Goal: Task Accomplishment & Management: Complete application form

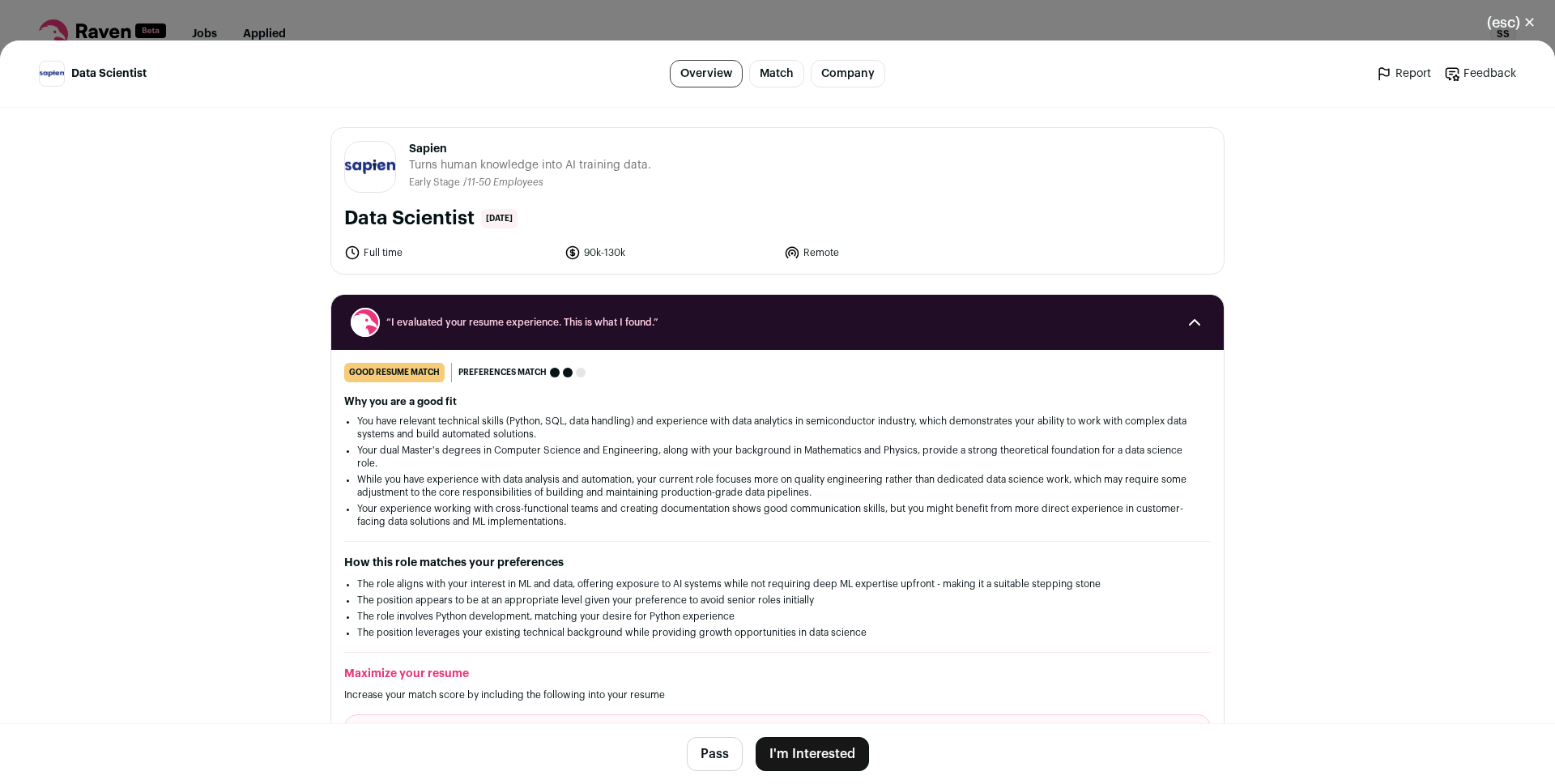
click at [814, 742] on button "I'm Interested" at bounding box center [812, 753] width 114 height 34
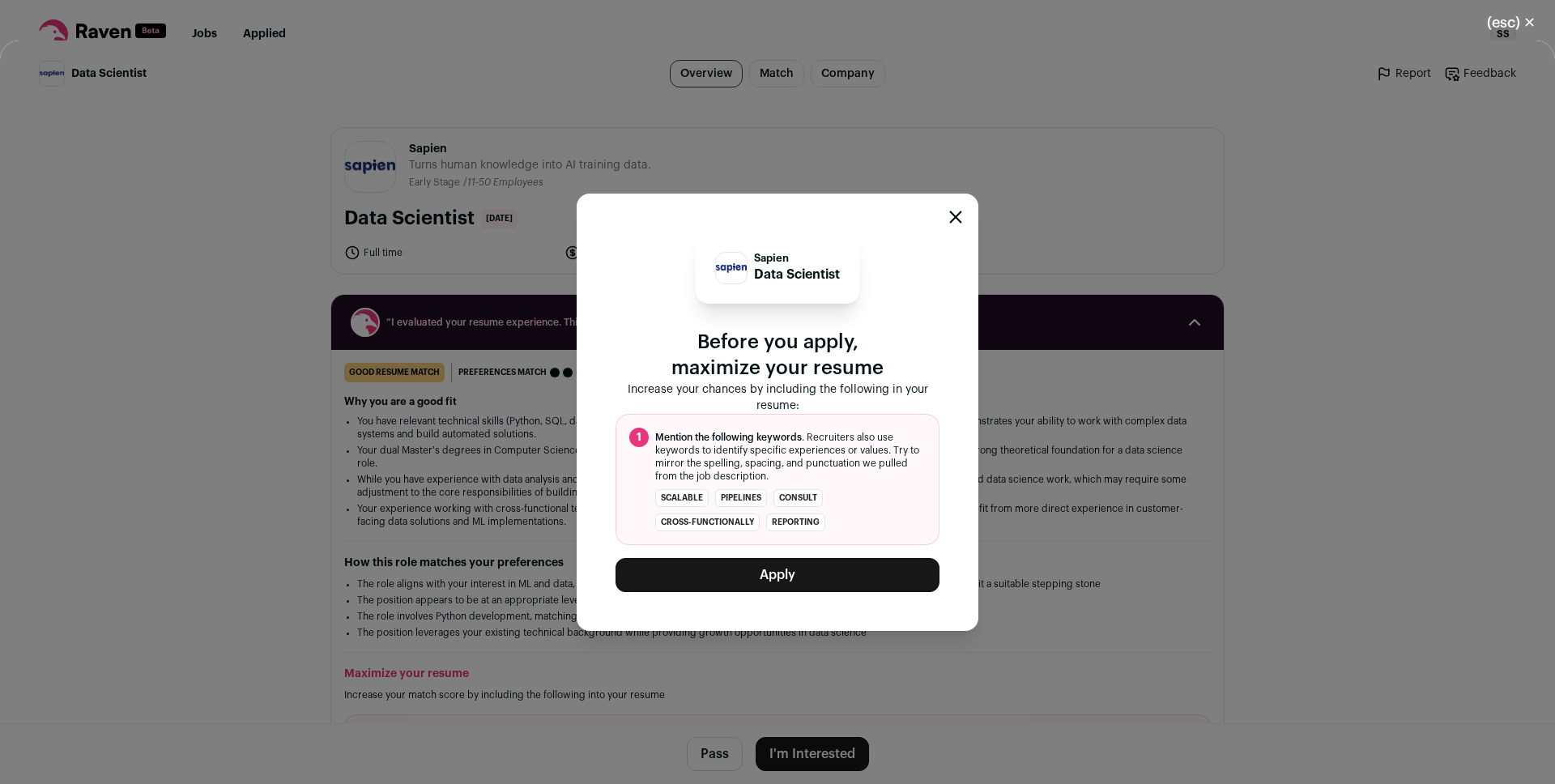
click at [780, 571] on button "Apply" at bounding box center [778, 575] width 324 height 34
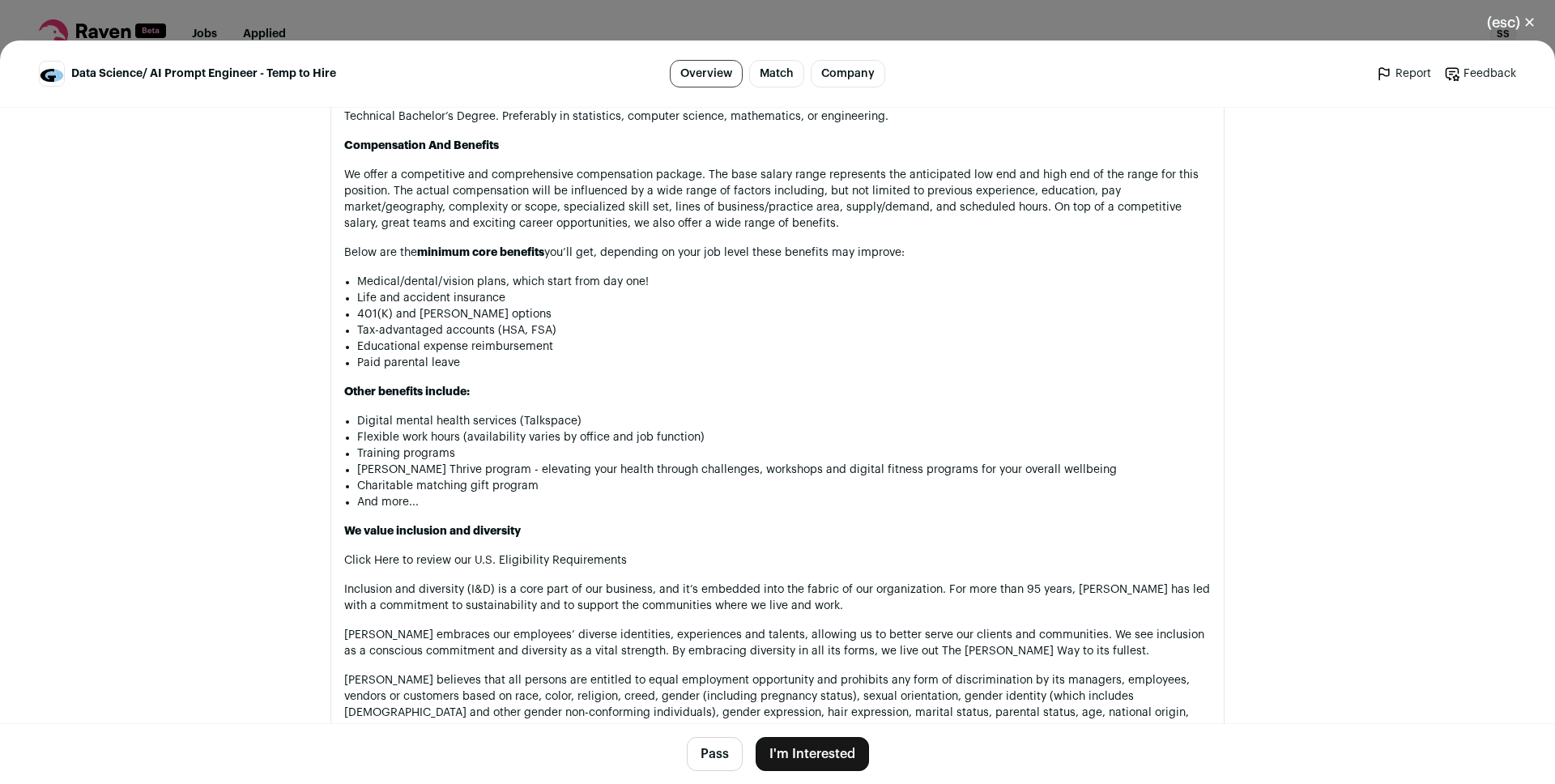
scroll to position [2030, 0]
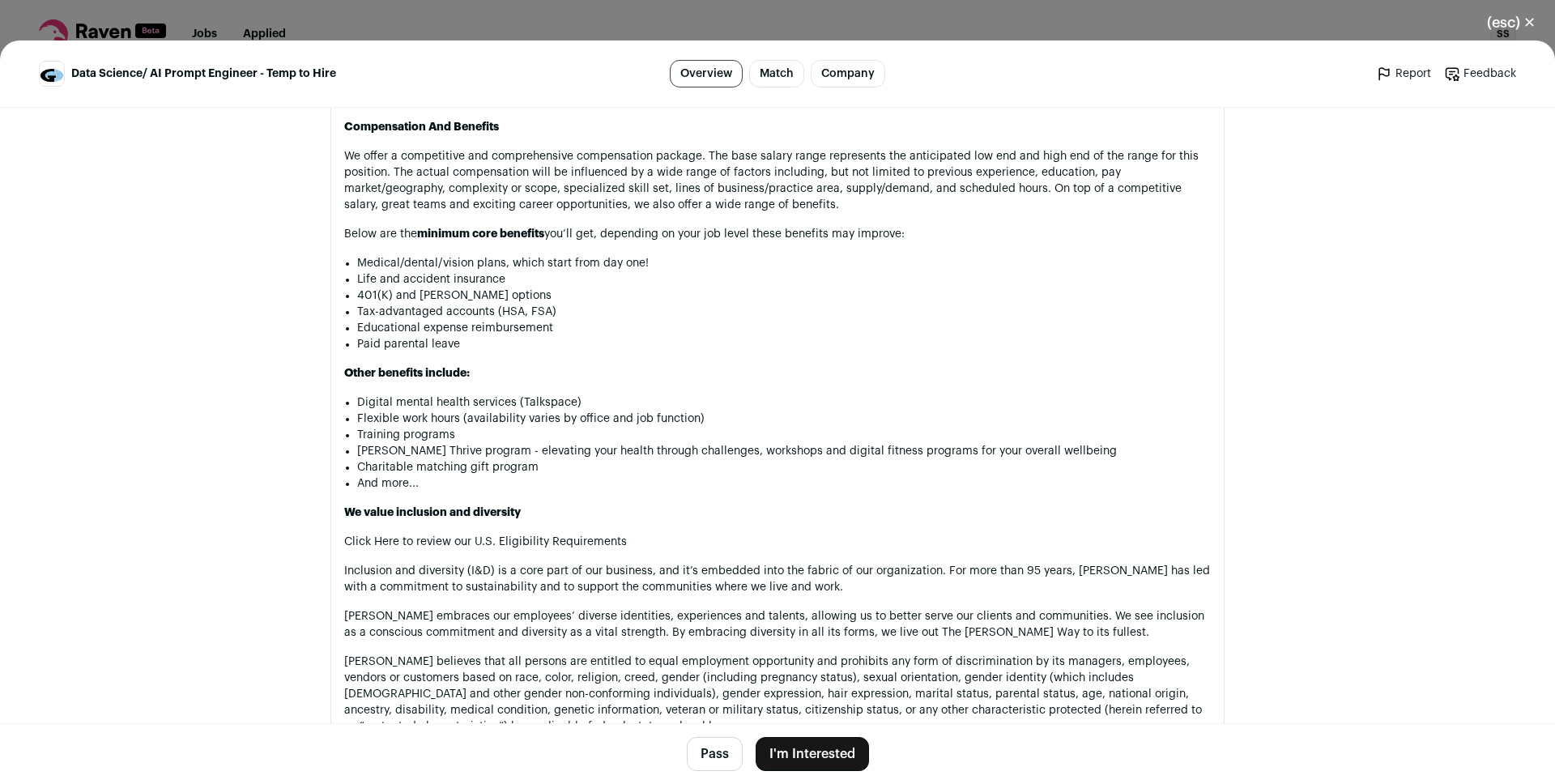
click at [702, 394] on li "Digital mental health services (Talkspace)" at bounding box center [783, 402] width 853 height 16
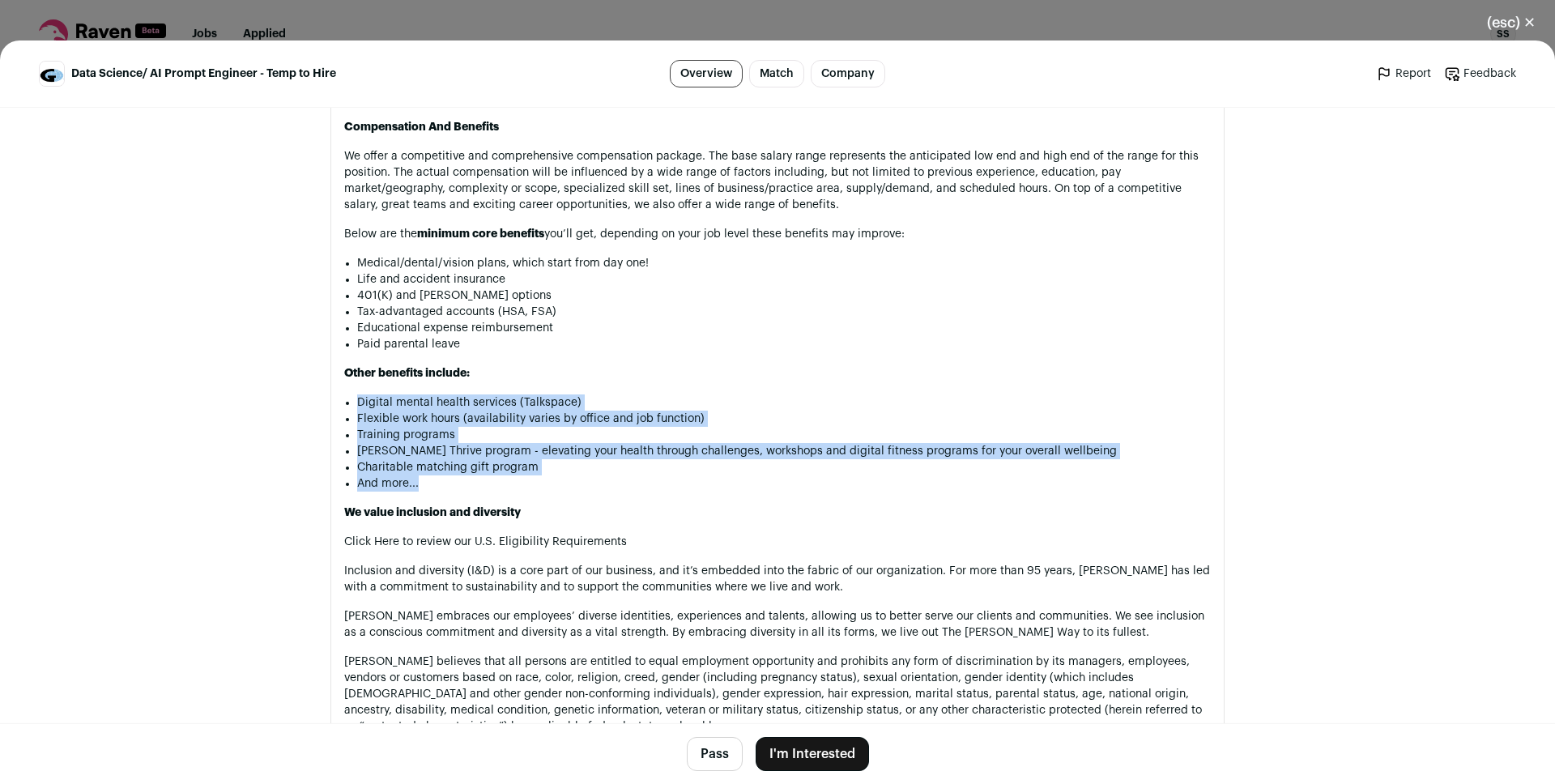
drag, startPoint x: 702, startPoint y: 366, endPoint x: 722, endPoint y: 455, distance: 91.2
click at [722, 455] on ul "Digital mental health services (Talkspace) Flexible work hours (availability va…" at bounding box center [783, 443] width 853 height 97
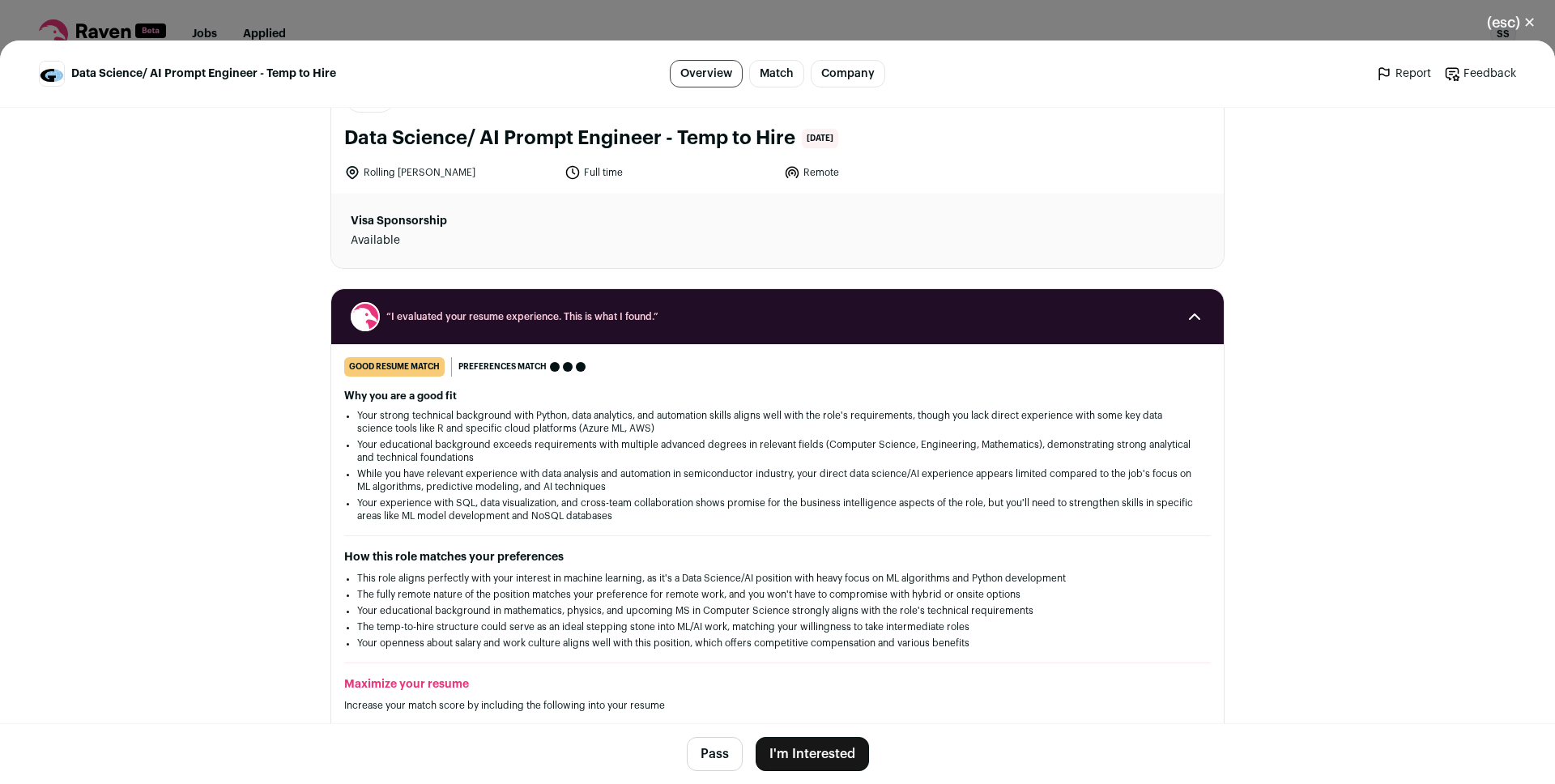
scroll to position [416, 0]
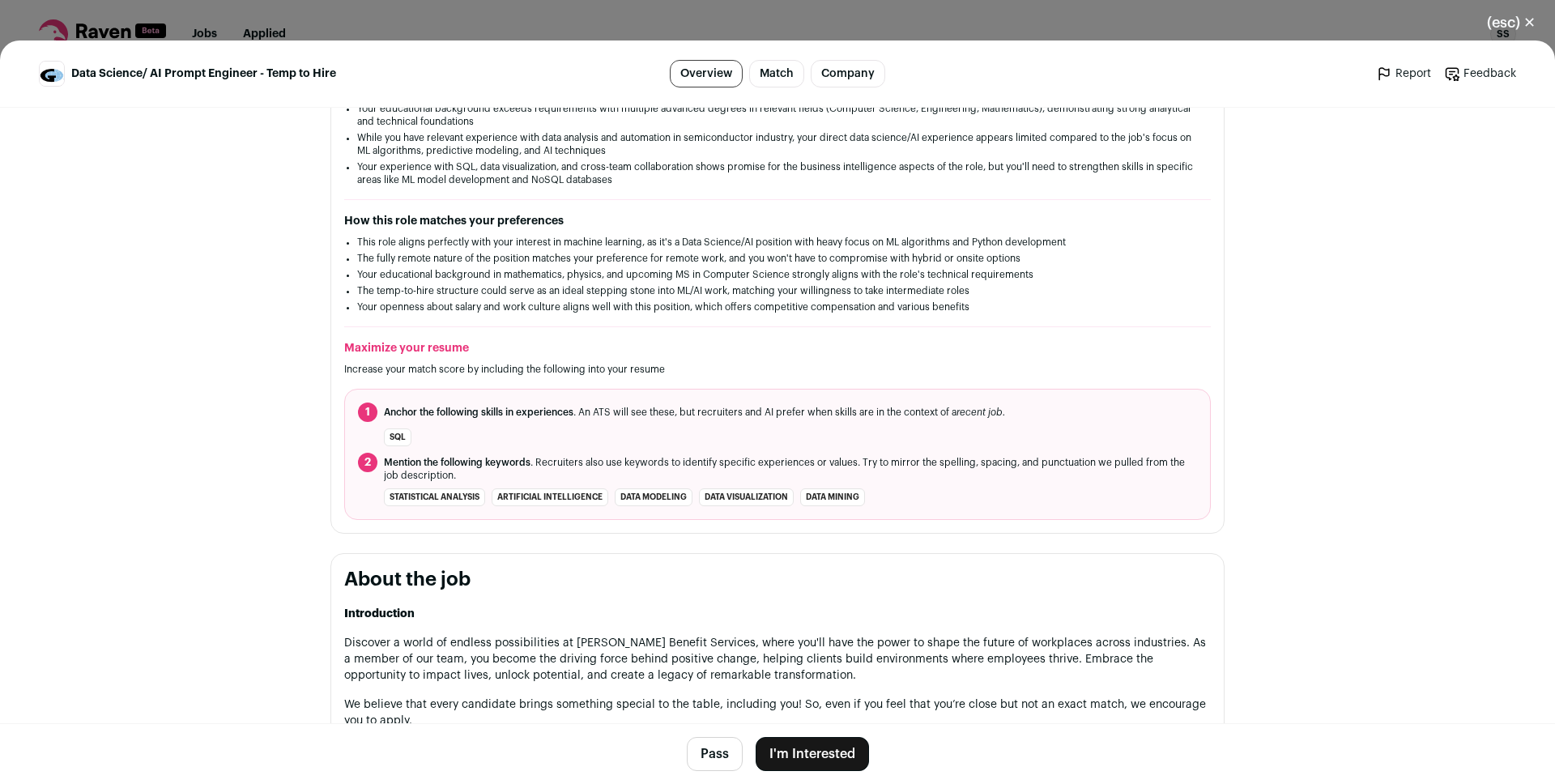
click at [705, 241] on li "This role aligns perfectly with your interest in machine learning, as it's a Da…" at bounding box center [777, 241] width 841 height 13
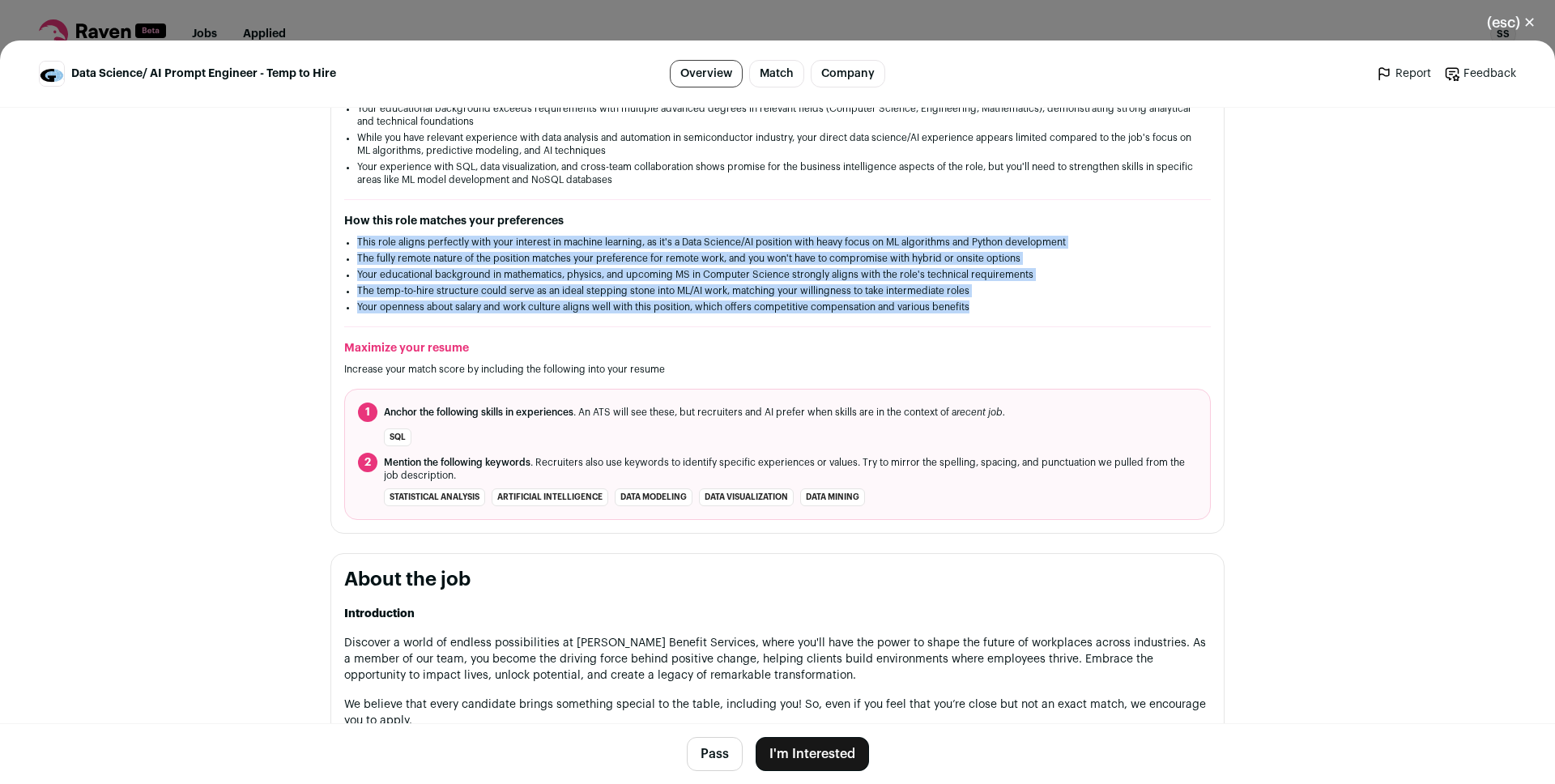
drag, startPoint x: 705, startPoint y: 241, endPoint x: 718, endPoint y: 302, distance: 62.4
click at [718, 302] on ul "This role aligns perfectly with your interest in machine learning, as it's a Da…" at bounding box center [777, 274] width 841 height 78
click at [696, 279] on li "Your educational background in mathematics, physics, and upcoming MS in Compute…" at bounding box center [777, 274] width 841 height 13
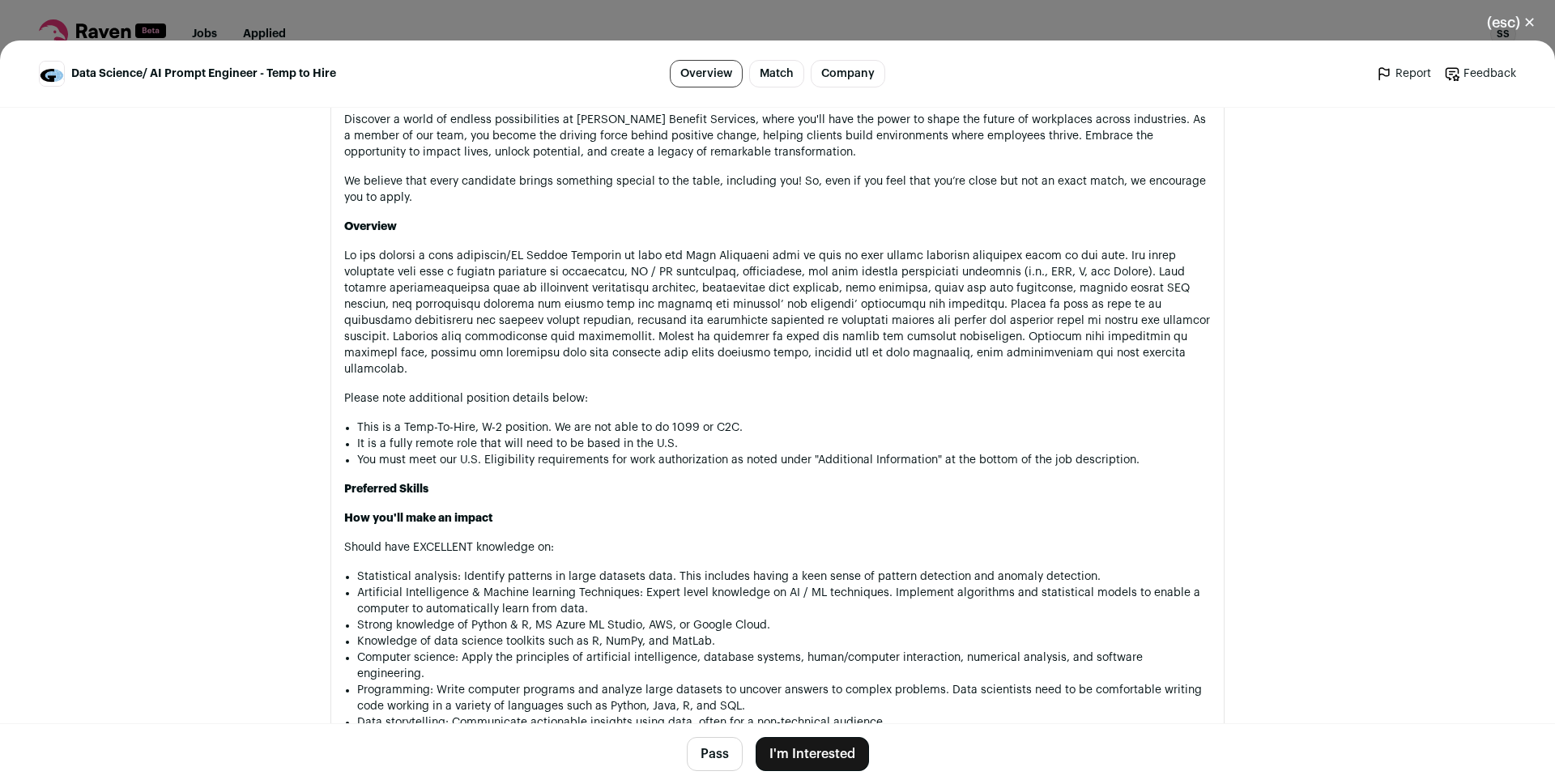
scroll to position [904, 0]
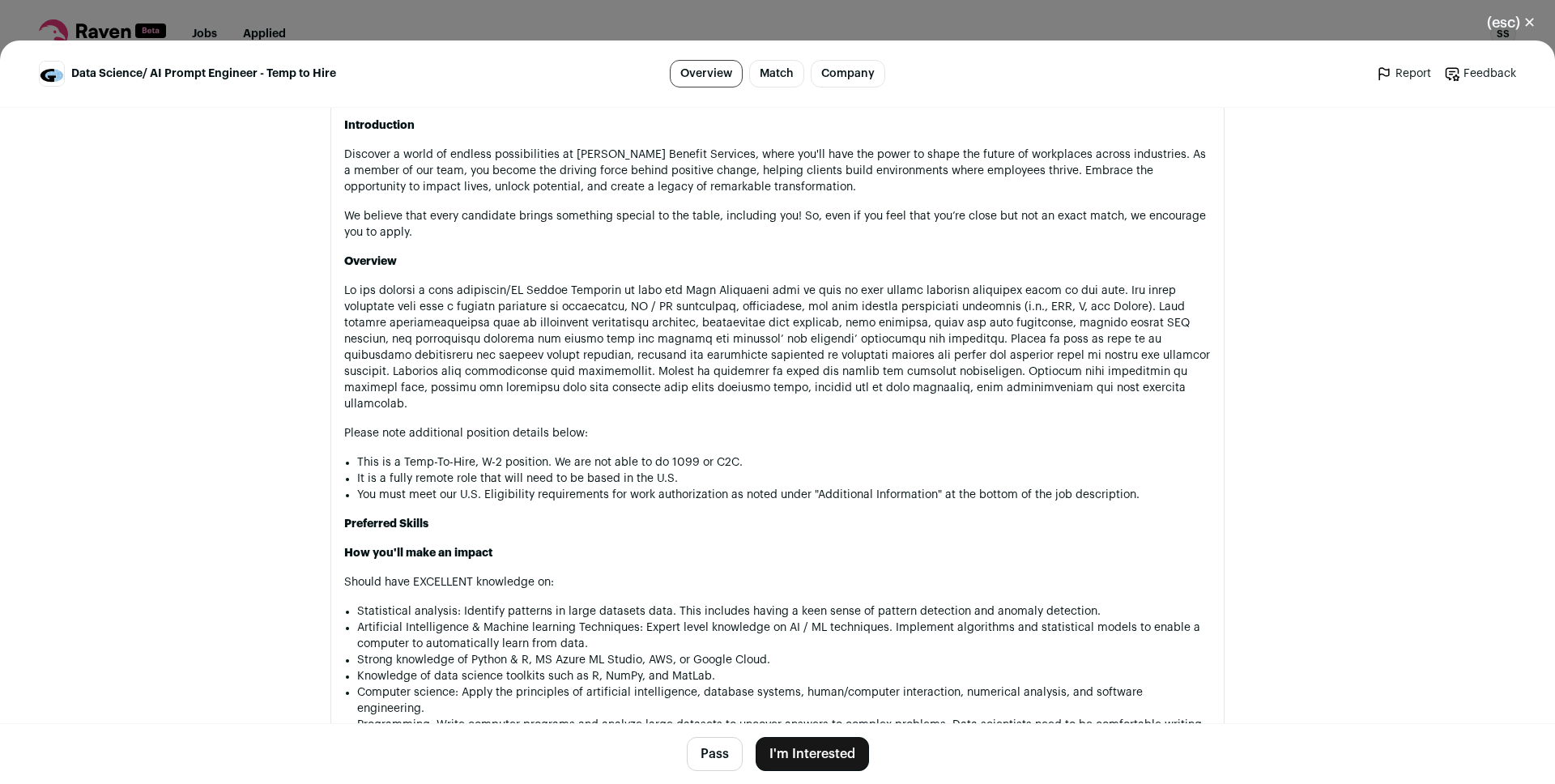
click at [705, 333] on p "Close modal via background" at bounding box center [777, 347] width 866 height 130
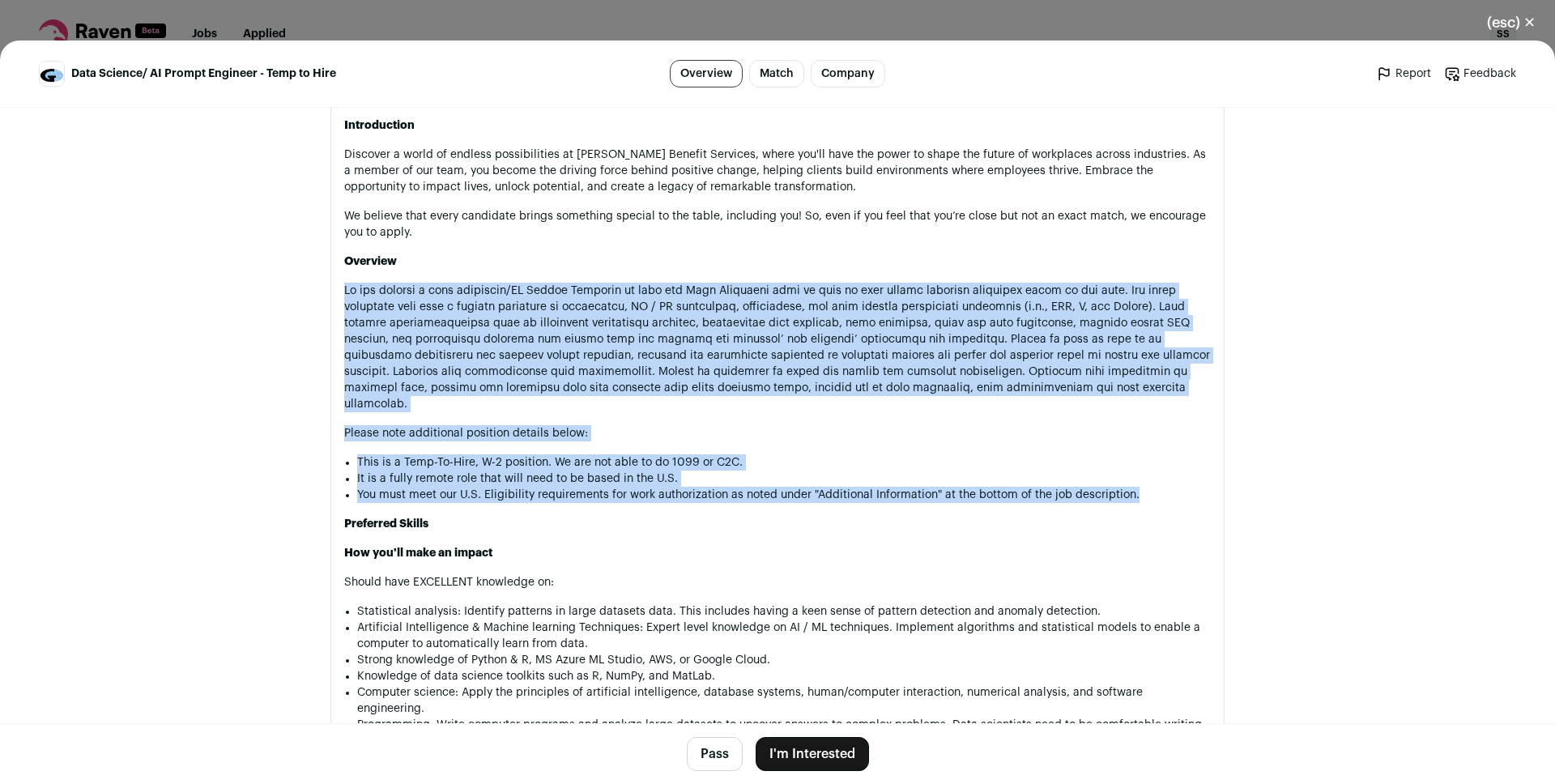
drag, startPoint x: 705, startPoint y: 333, endPoint x: 754, endPoint y: 473, distance: 148.3
click at [754, 486] on li "You must meet our U.S. Eligibility requirements for work authorization as noted…" at bounding box center [783, 494] width 853 height 16
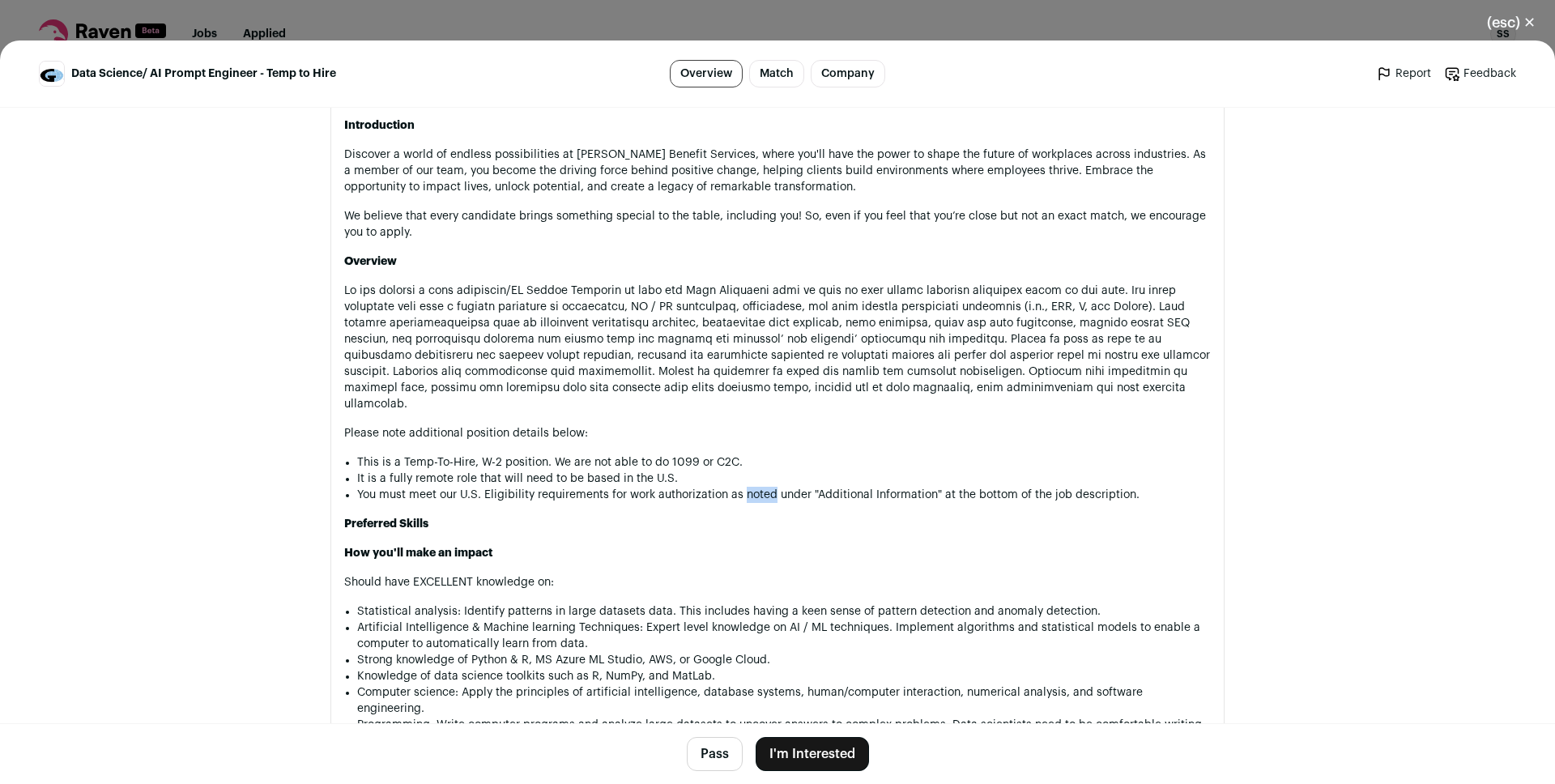
click at [754, 486] on li "You must meet our U.S. Eligibility requirements for work authorization as noted…" at bounding box center [783, 494] width 853 height 16
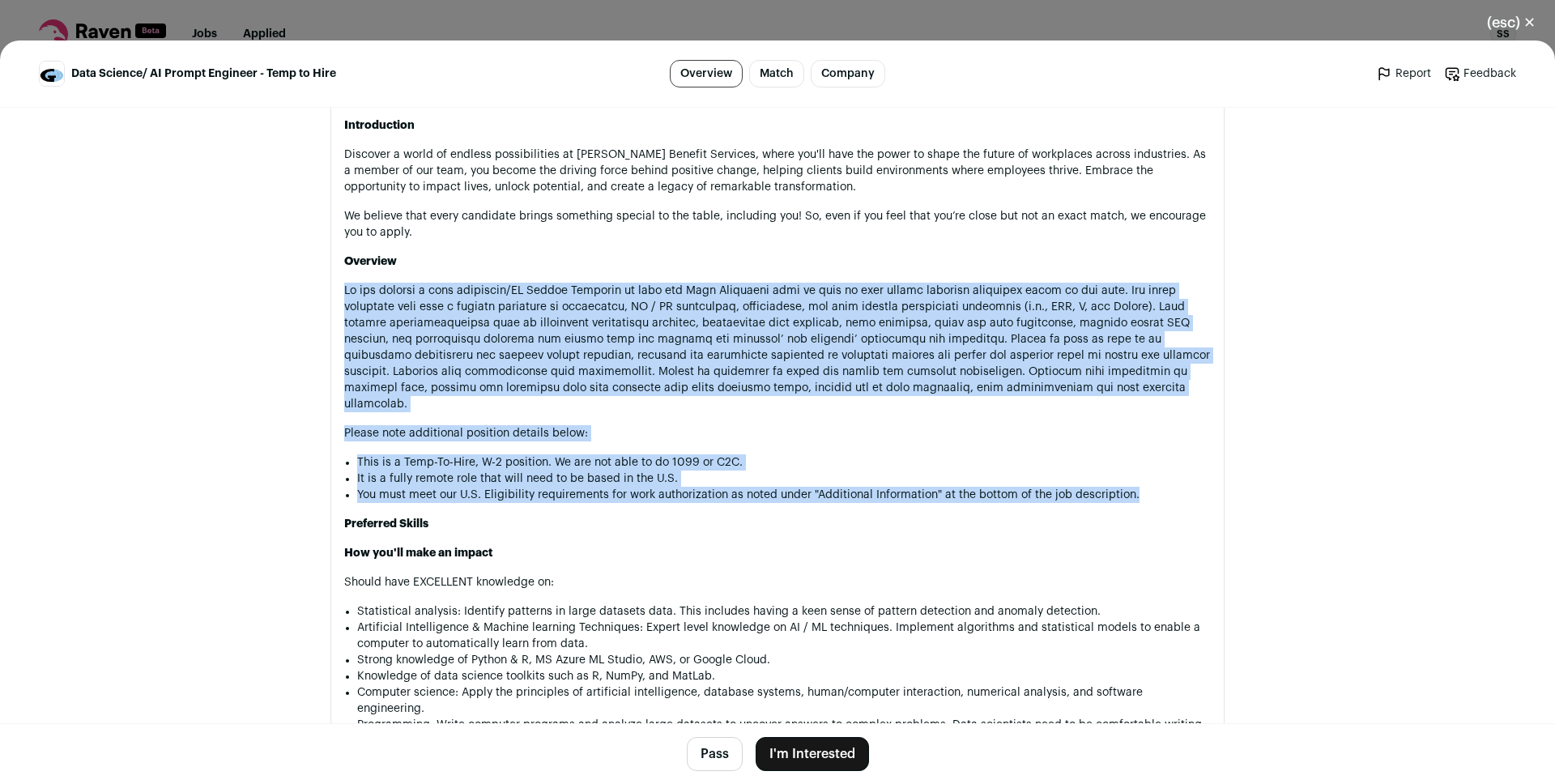
drag, startPoint x: 754, startPoint y: 473, endPoint x: 720, endPoint y: 328, distance: 148.9
click at [707, 322] on p "Close modal via background" at bounding box center [777, 347] width 866 height 130
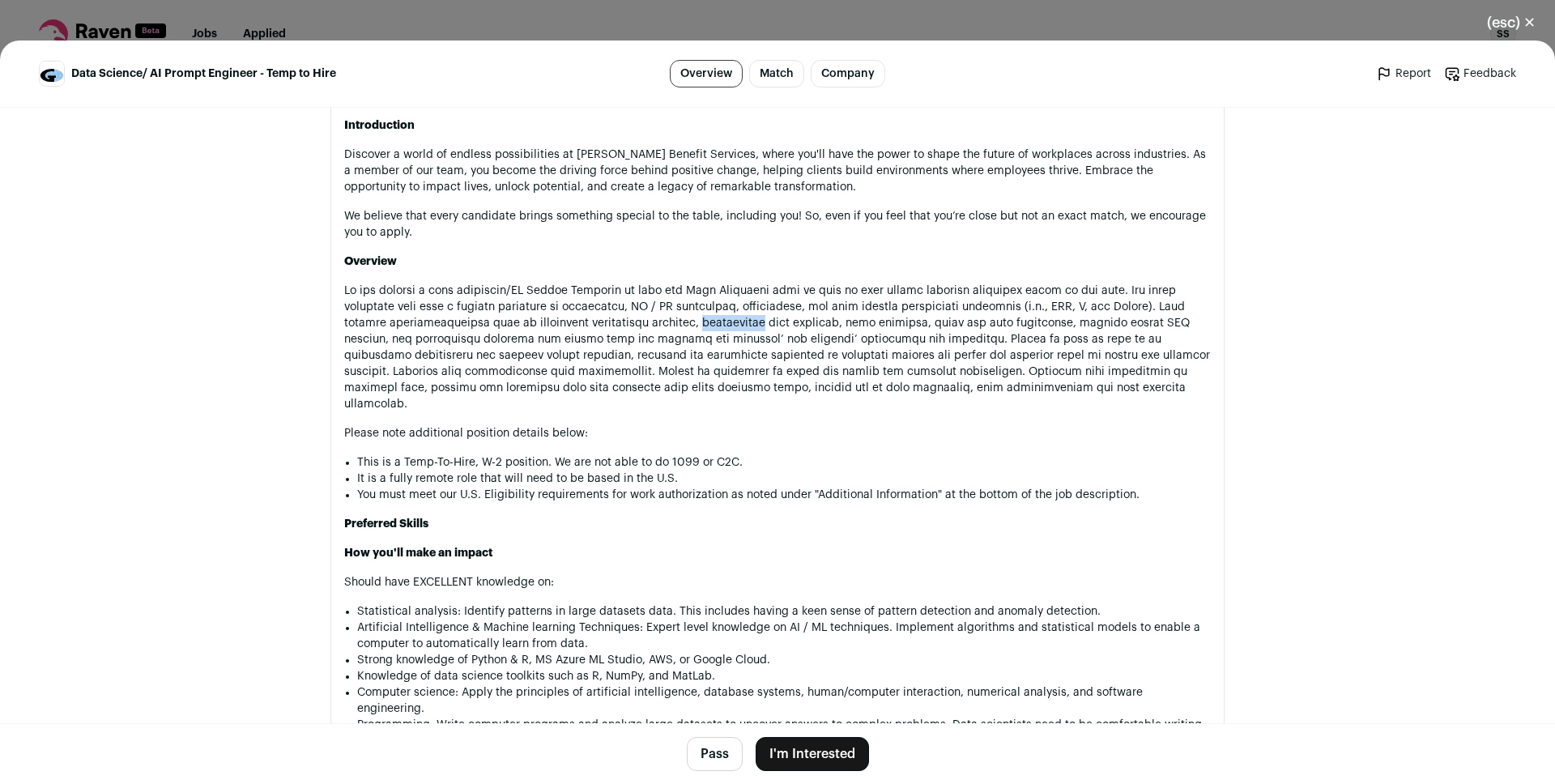
click at [707, 322] on p "Close modal via background" at bounding box center [777, 347] width 866 height 130
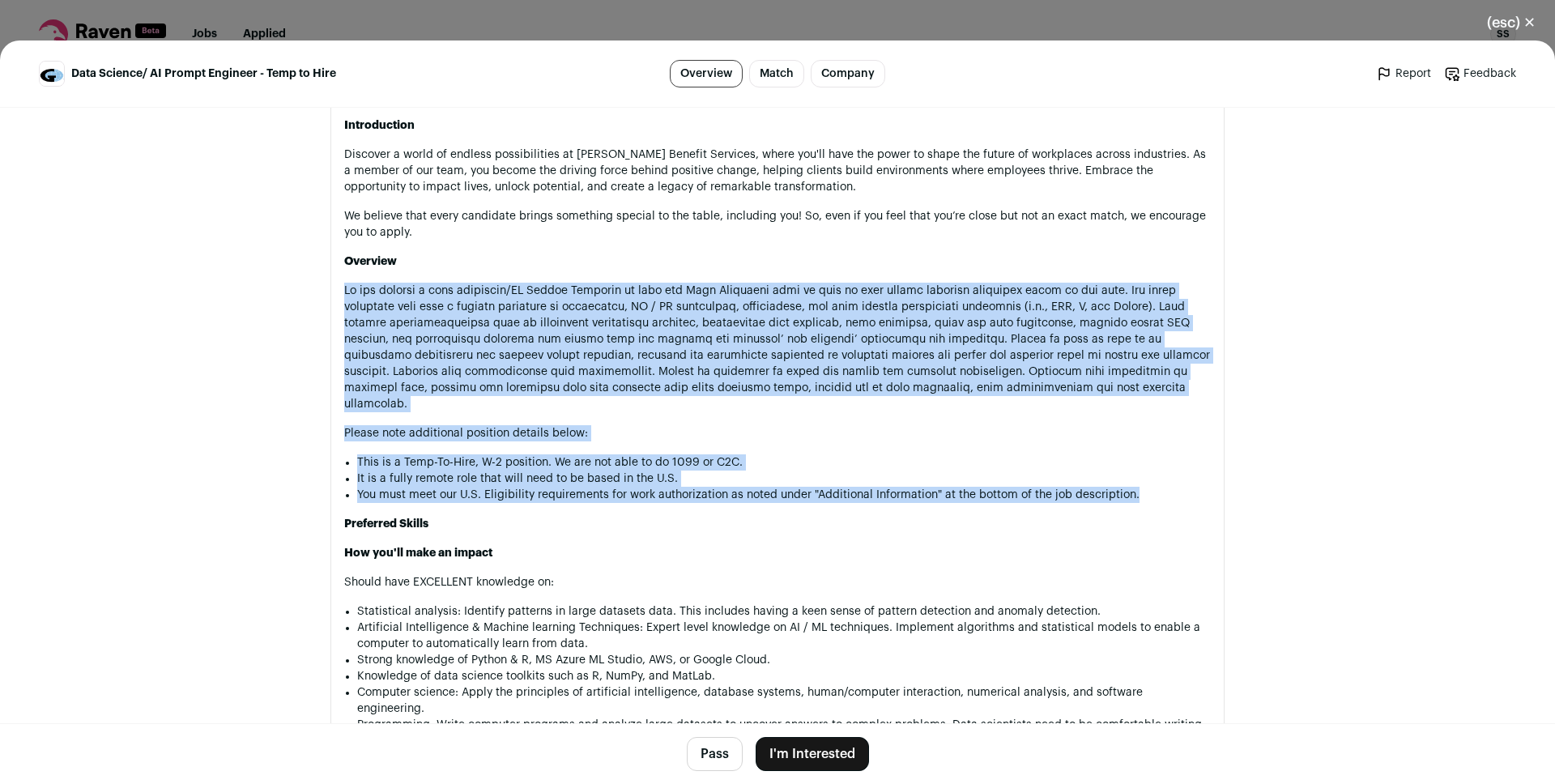
drag, startPoint x: 707, startPoint y: 322, endPoint x: 758, endPoint y: 397, distance: 90.7
click at [774, 328] on p "Close modal via background" at bounding box center [777, 347] width 866 height 130
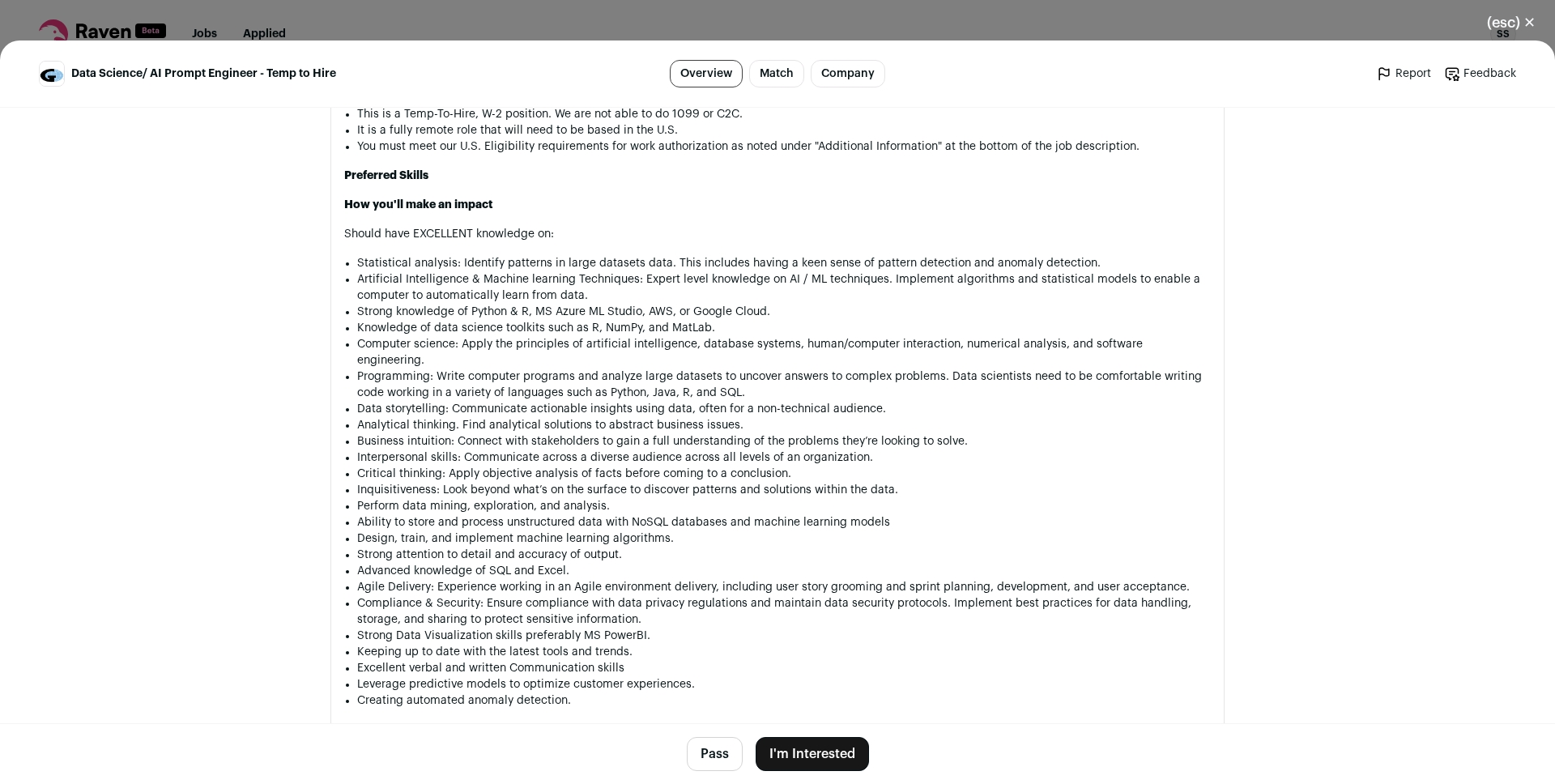
scroll to position [1251, 0]
click at [645, 273] on li "Artificial Intelligence & Machine learning Techniques: Expert level knowledge o…" at bounding box center [783, 289] width 853 height 32
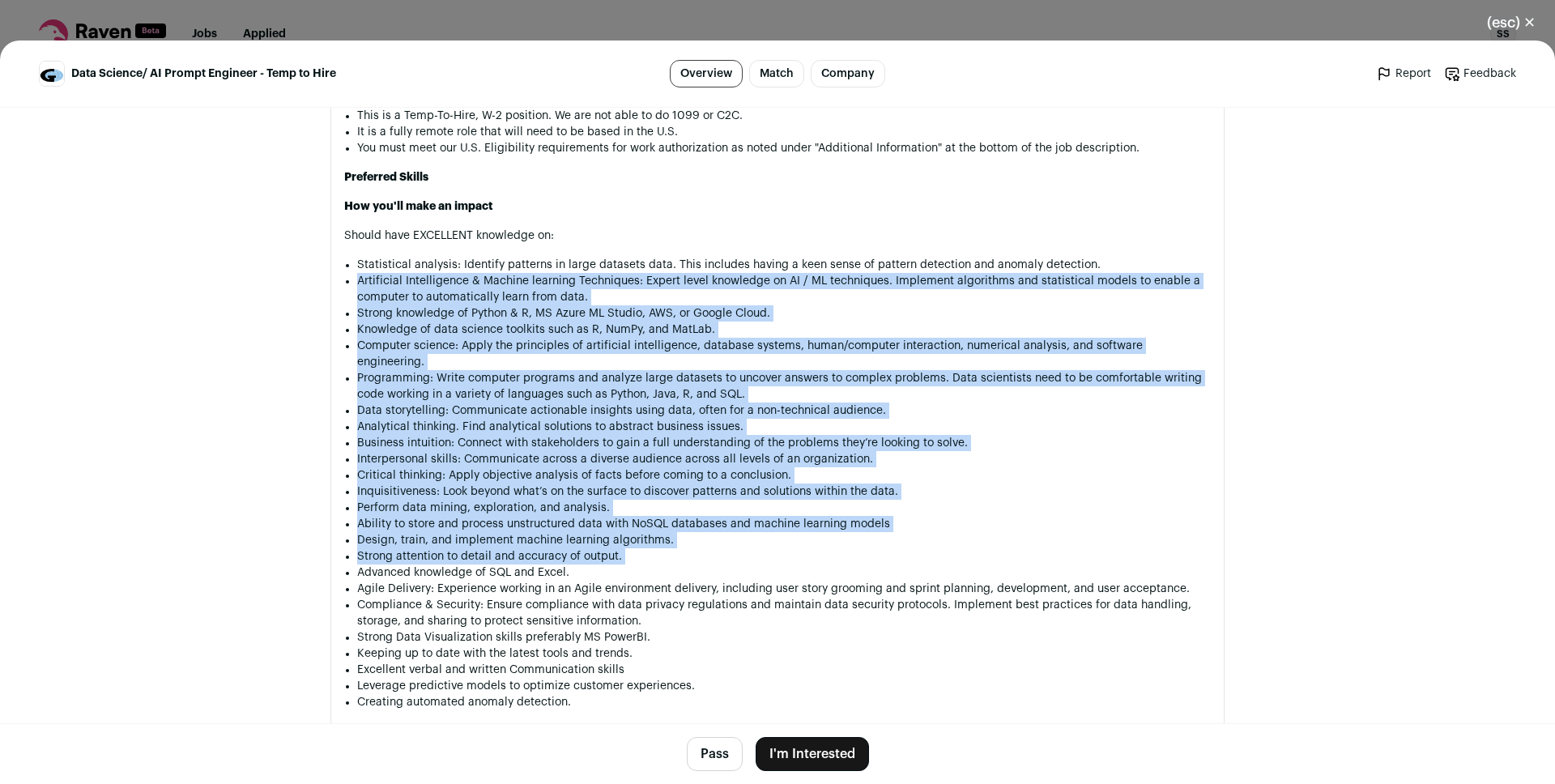
drag, startPoint x: 645, startPoint y: 259, endPoint x: 710, endPoint y: 524, distance: 272.9
click at [710, 524] on ul "Statistical analysis: Identify patterns in large datasets data. This includes h…" at bounding box center [783, 483] width 853 height 453
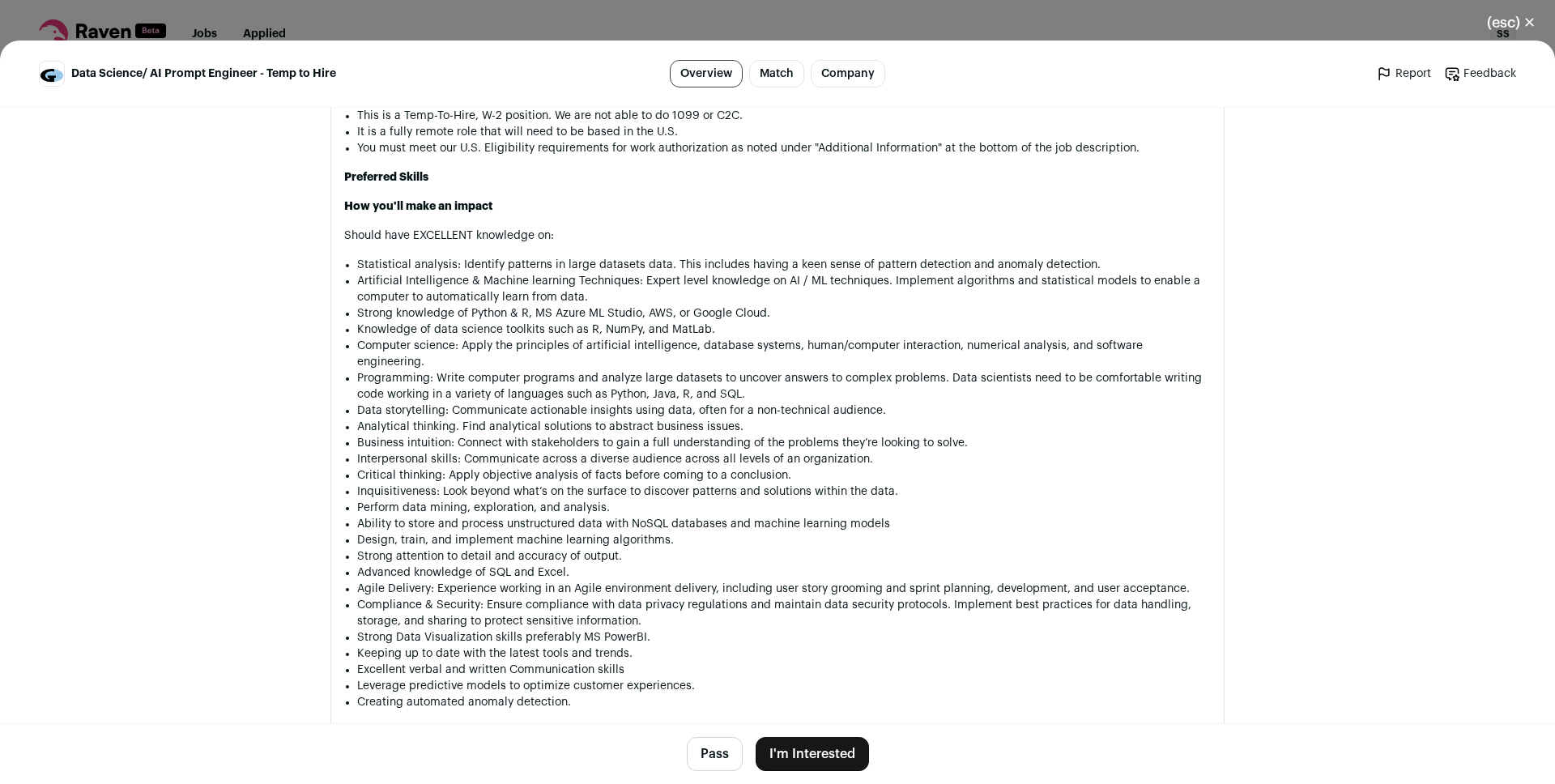
click at [657, 451] on li "Interpersonal skills: Communicate across a diverse audience across all levels o…" at bounding box center [783, 459] width 853 height 16
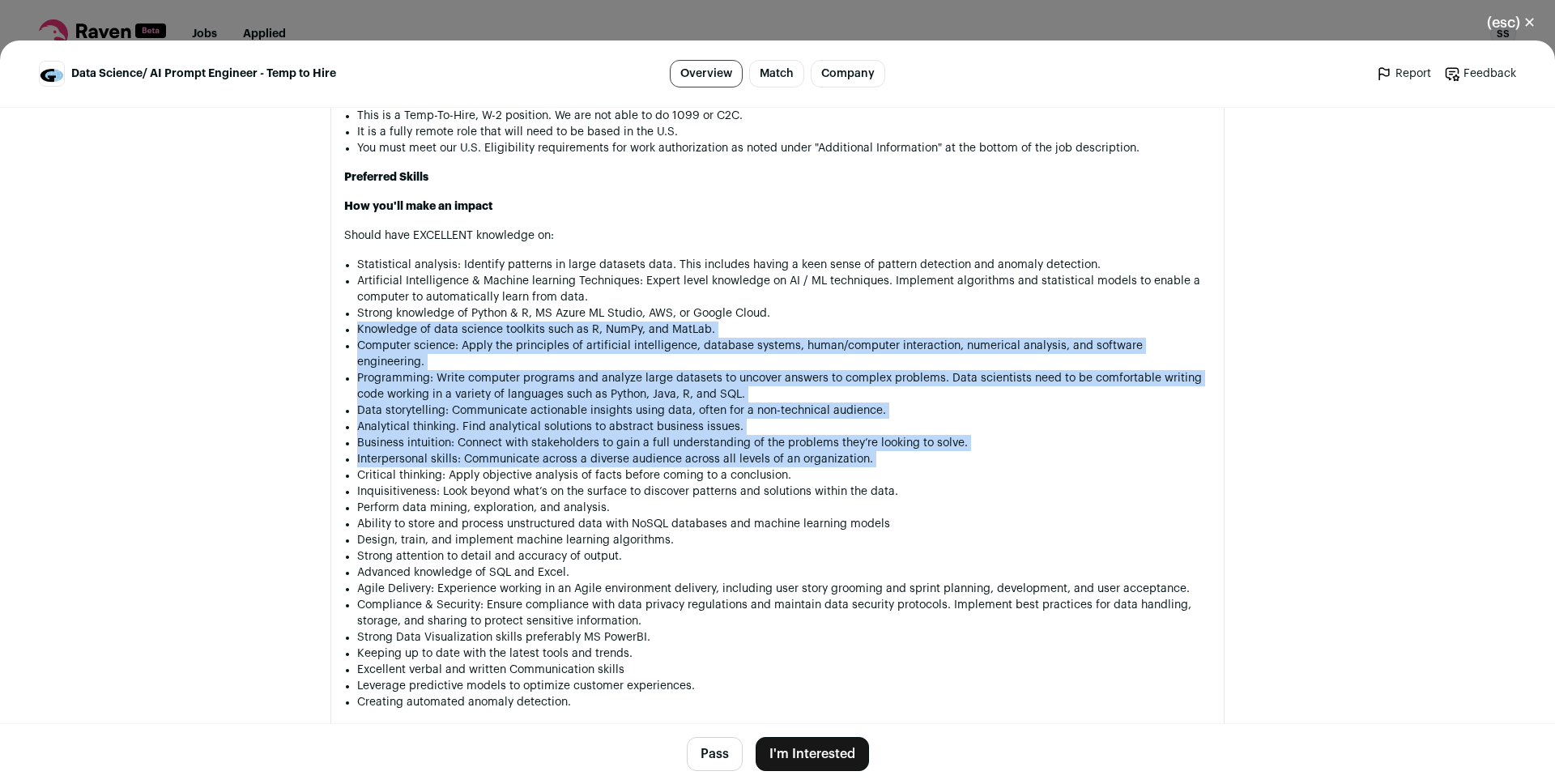
drag, startPoint x: 657, startPoint y: 424, endPoint x: 624, endPoint y: 305, distance: 123.5
click at [624, 305] on ul "Statistical analysis: Identify patterns in large datasets data. This includes h…" at bounding box center [783, 483] width 853 height 453
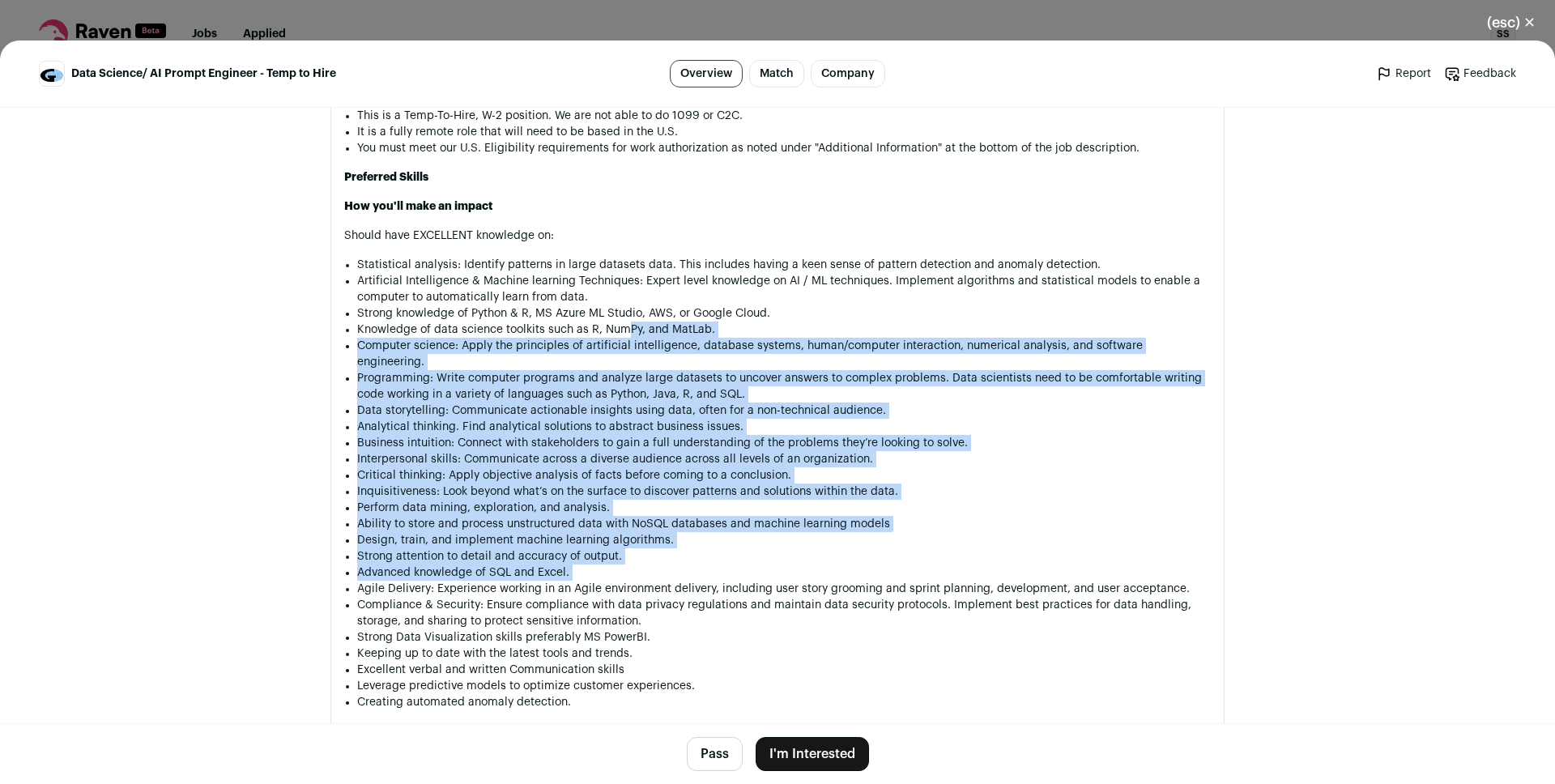
drag, startPoint x: 624, startPoint y: 306, endPoint x: 629, endPoint y: 531, distance: 225.1
click at [629, 531] on ul "Statistical analysis: Identify patterns in large datasets data. This includes h…" at bounding box center [783, 483] width 853 height 453
click at [614, 467] on li "Critical thinking: Apply objective analysis of facts before coming to a conclus…" at bounding box center [783, 475] width 853 height 16
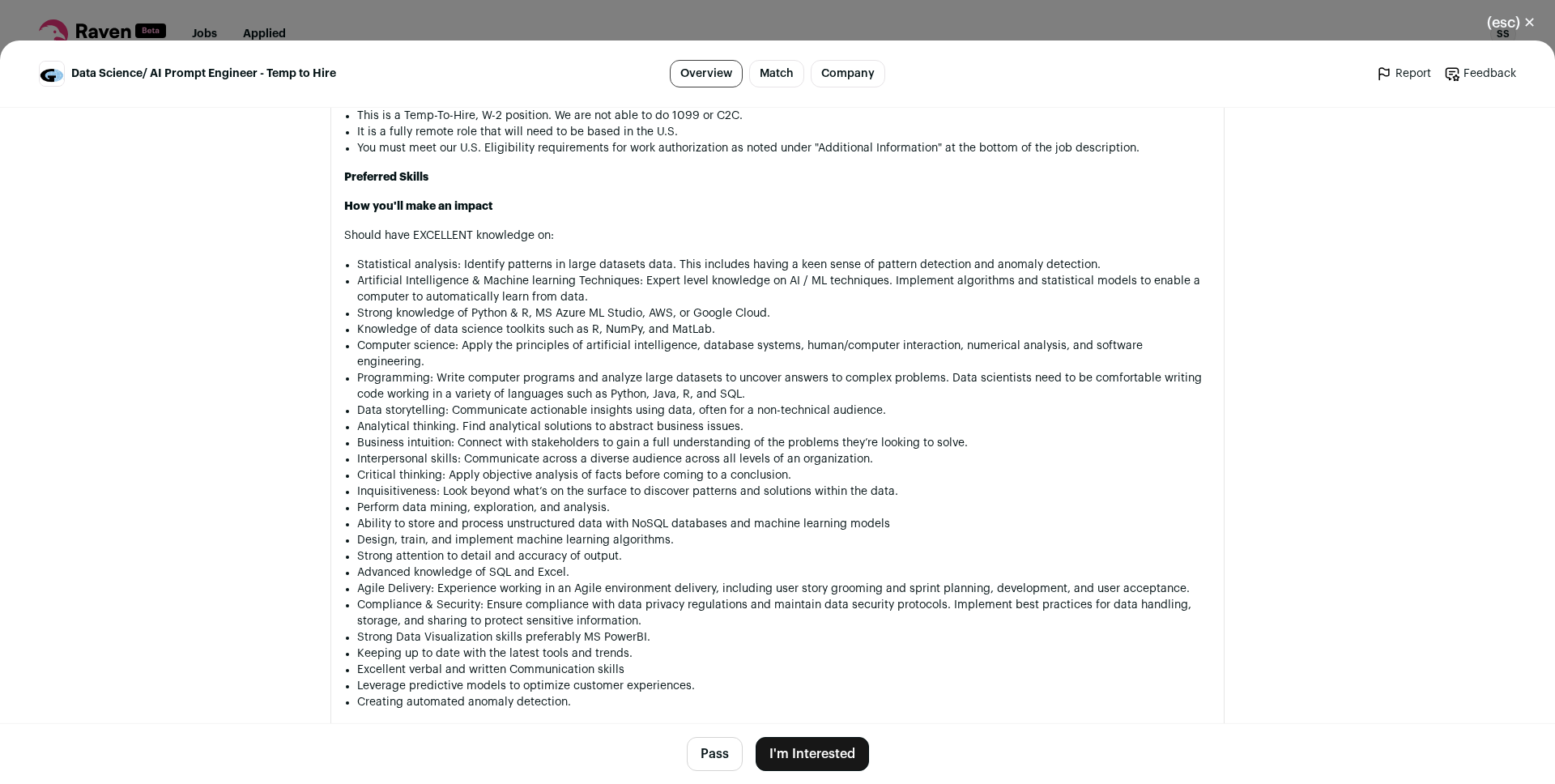
click at [620, 483] on li "Inquisitiveness: Look beyond what’s on the surface to discover patterns and sol…" at bounding box center [783, 491] width 853 height 16
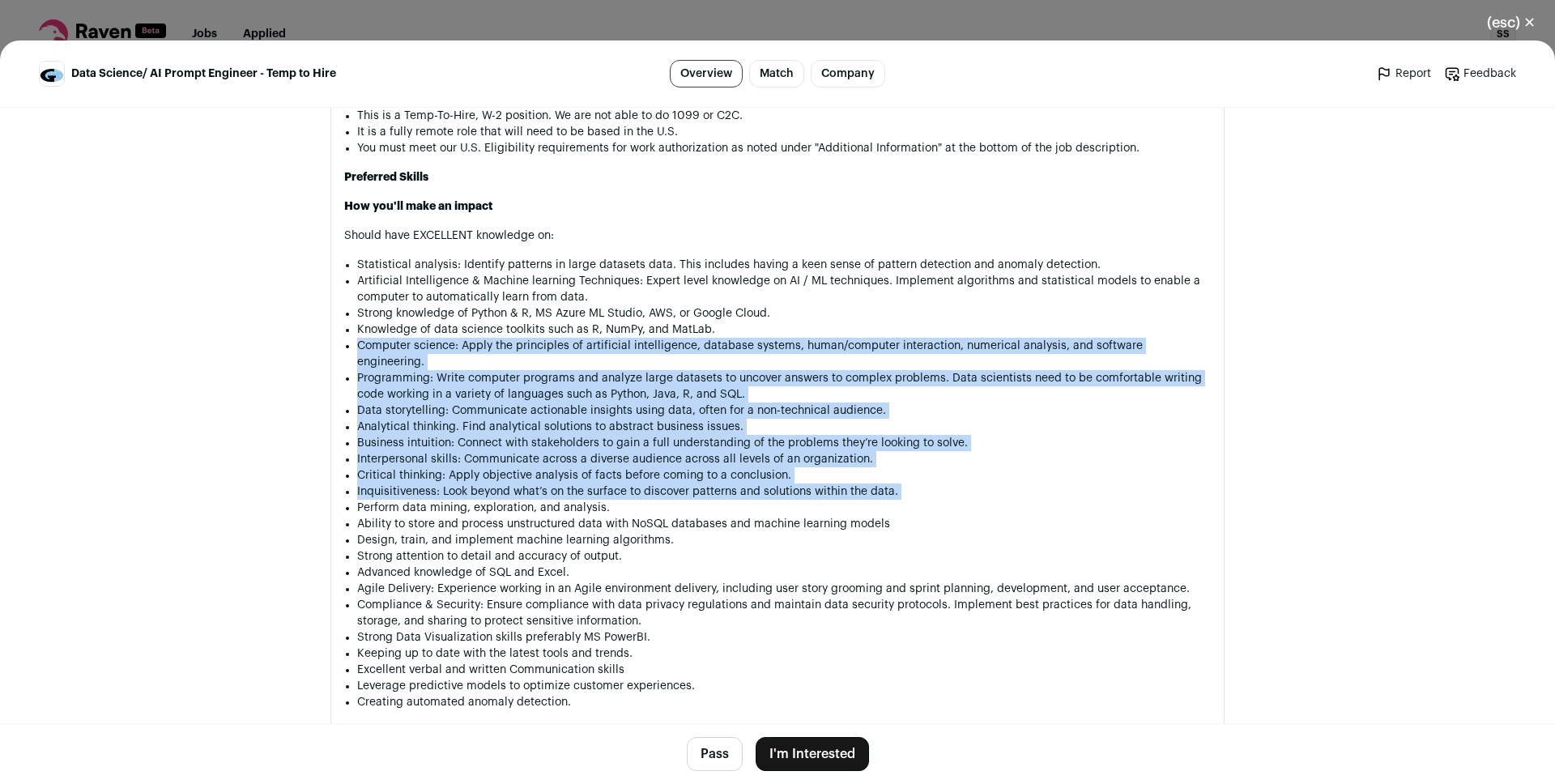
drag, startPoint x: 620, startPoint y: 462, endPoint x: 593, endPoint y: 332, distance: 132.8
click at [593, 332] on ul "Statistical analysis: Identify patterns in large datasets data. This includes h…" at bounding box center [783, 483] width 853 height 453
click at [593, 338] on li "Computer science: Apply the principles of artificial intelligence, database sys…" at bounding box center [783, 354] width 853 height 32
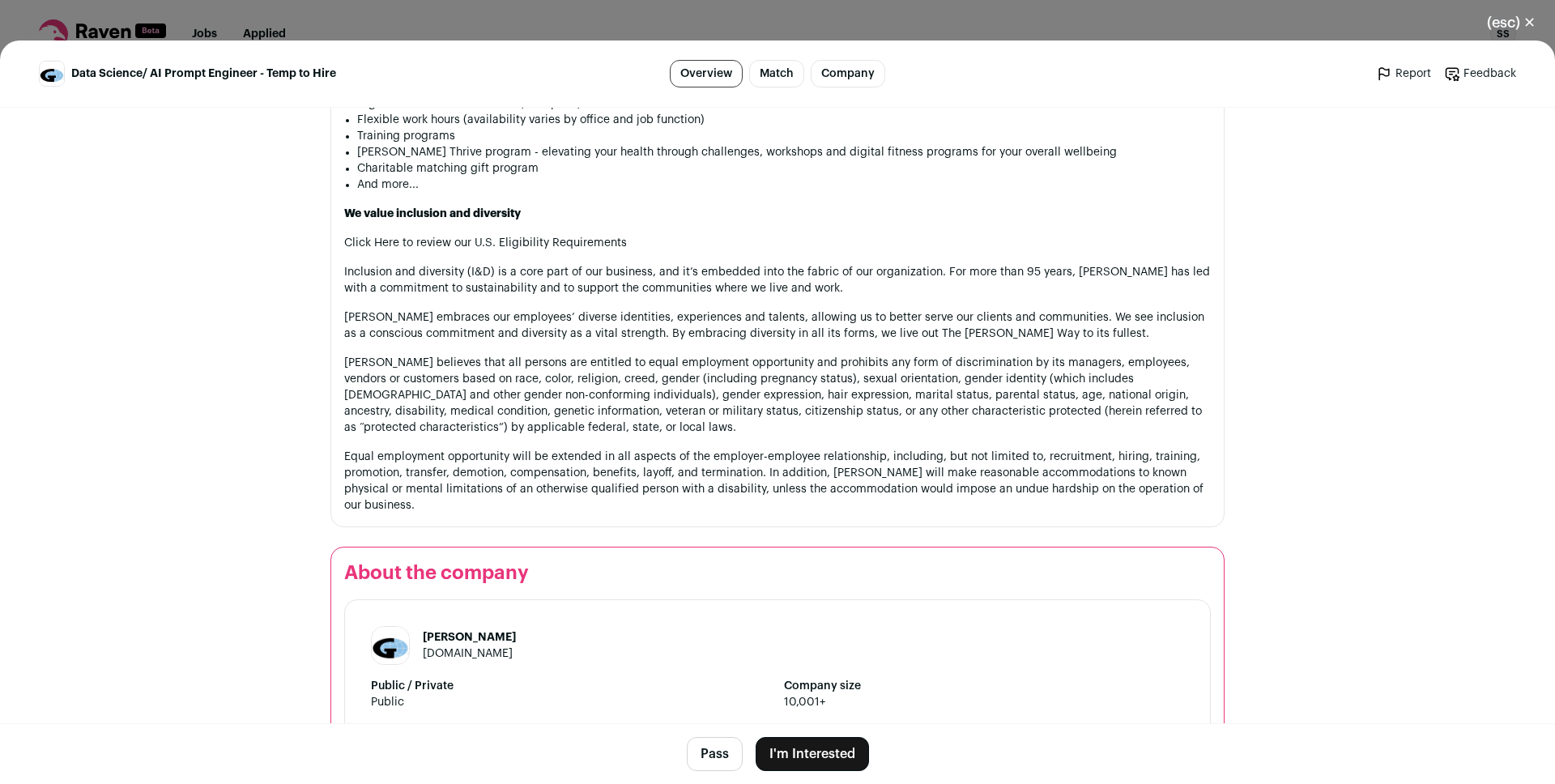
scroll to position [2496, 0]
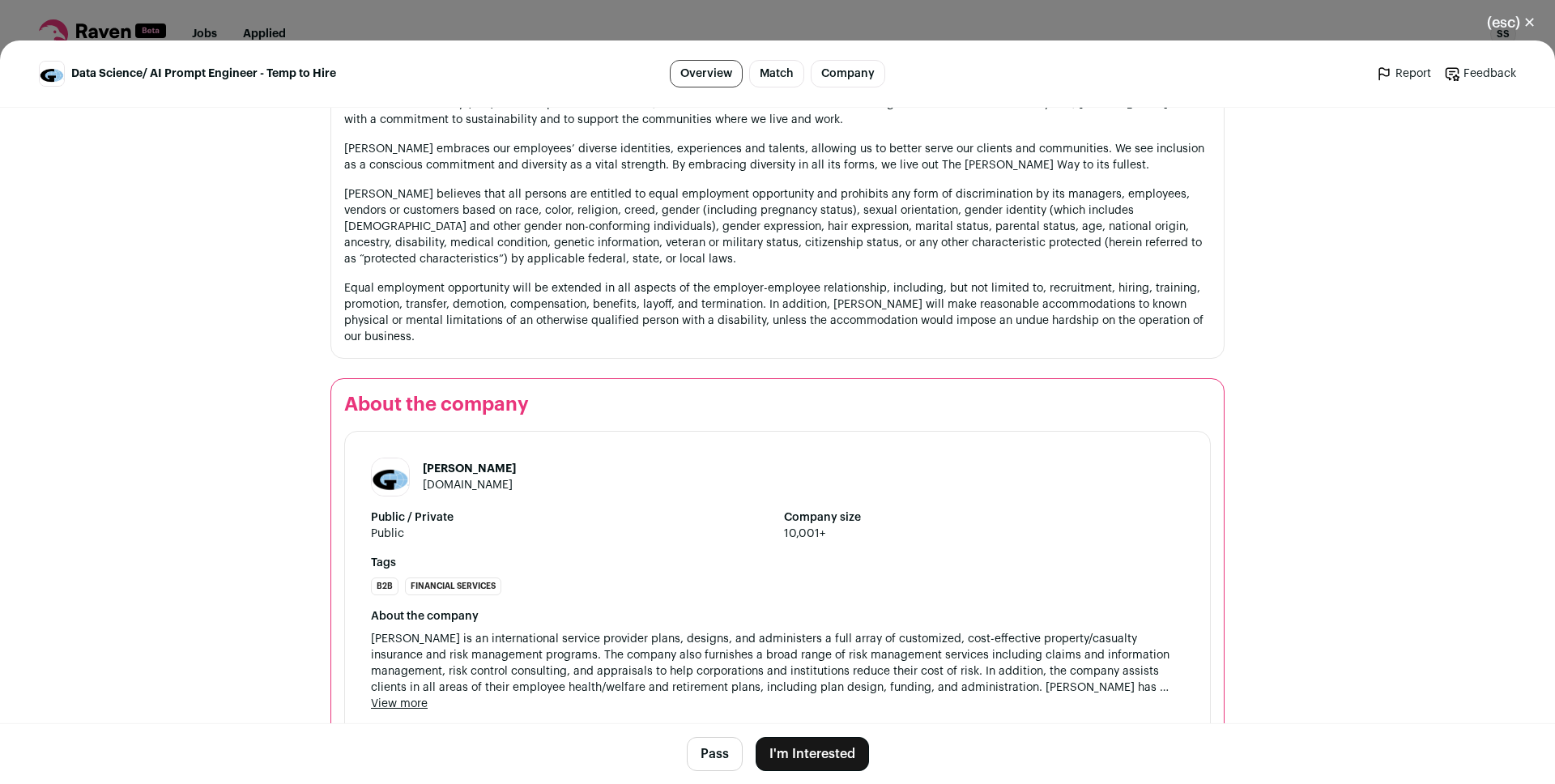
click at [830, 745] on button "I'm Interested" at bounding box center [812, 753] width 114 height 34
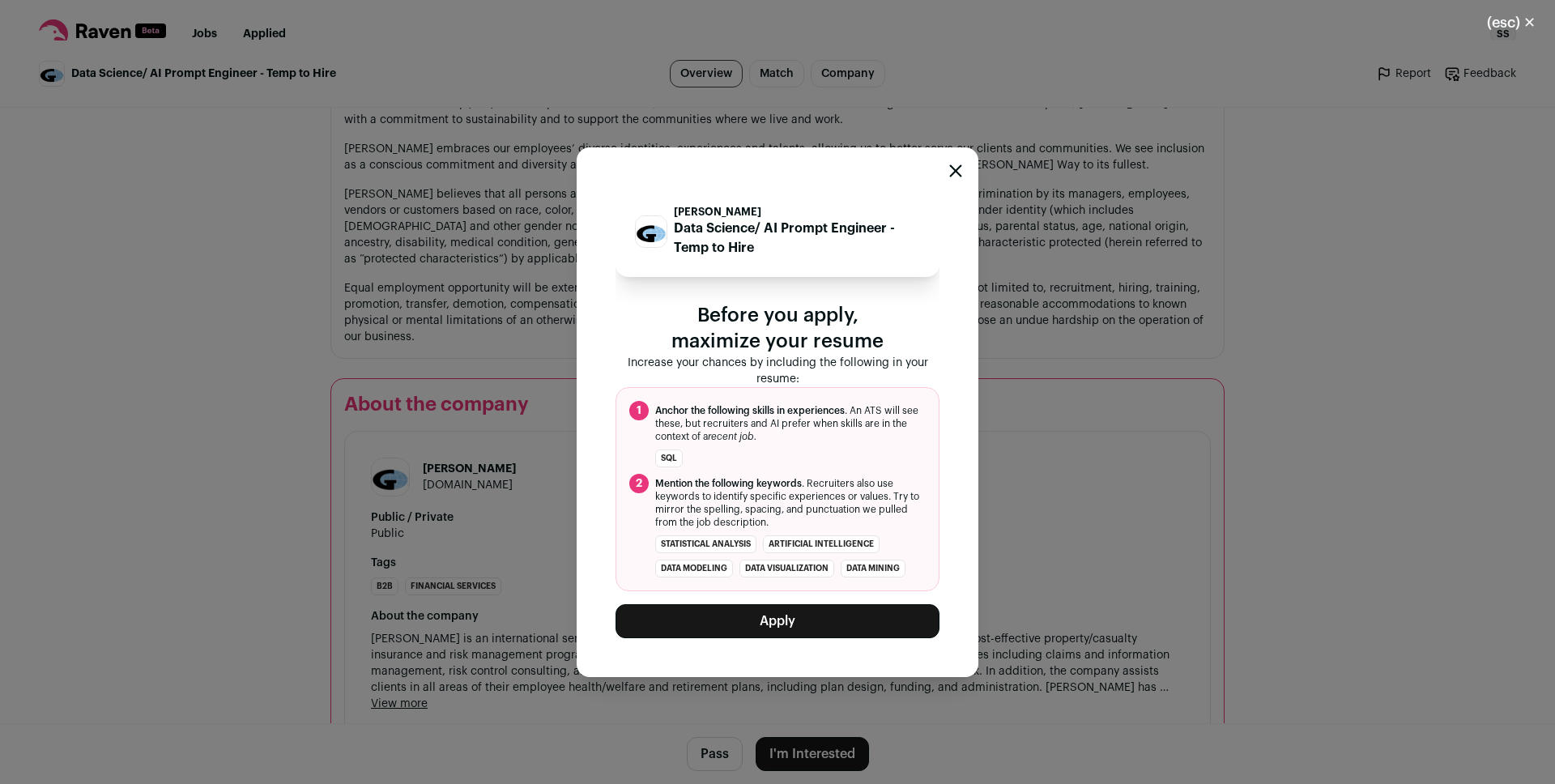
click at [748, 621] on button "Apply" at bounding box center [778, 621] width 324 height 34
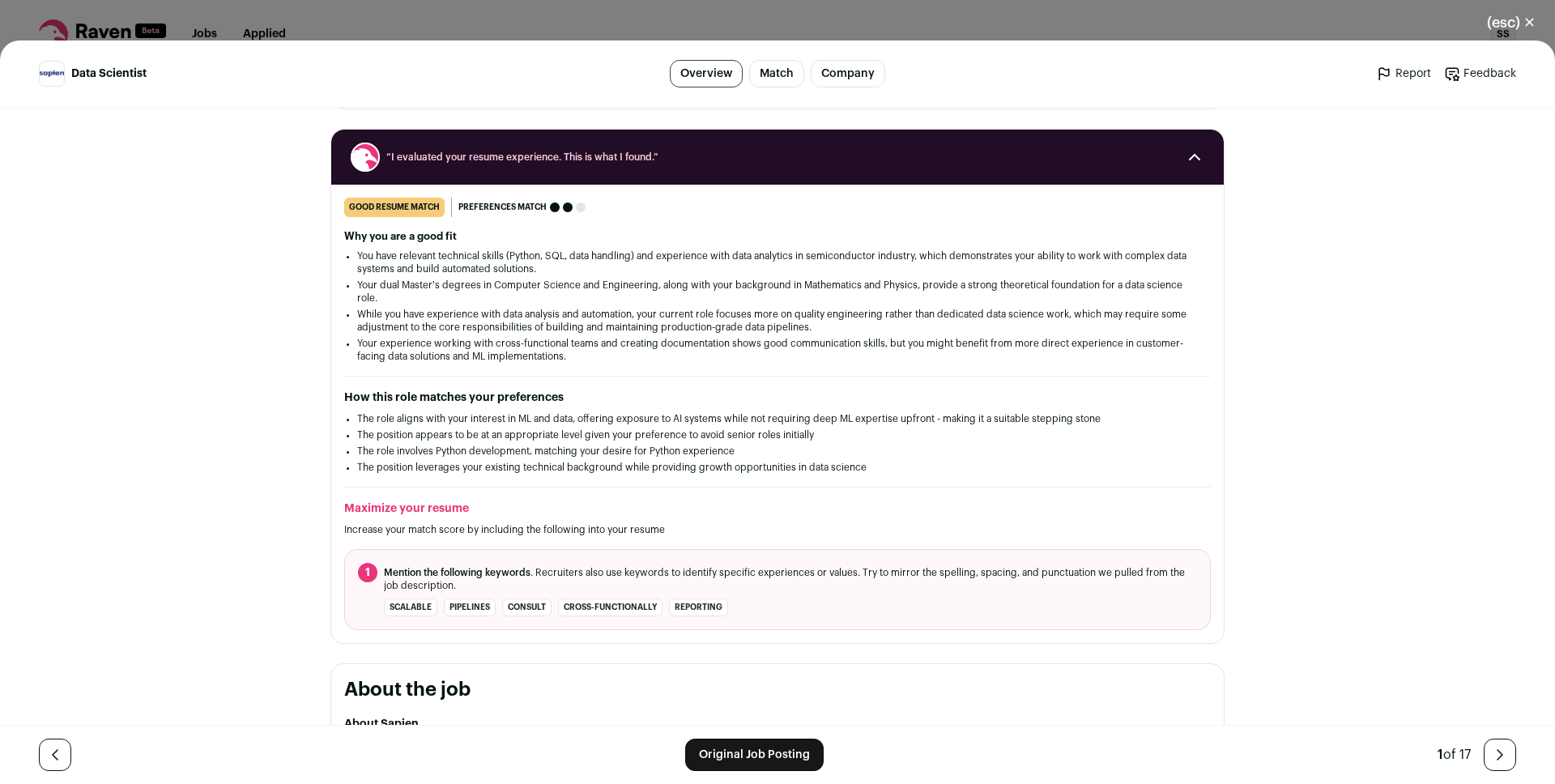
scroll to position [166, 0]
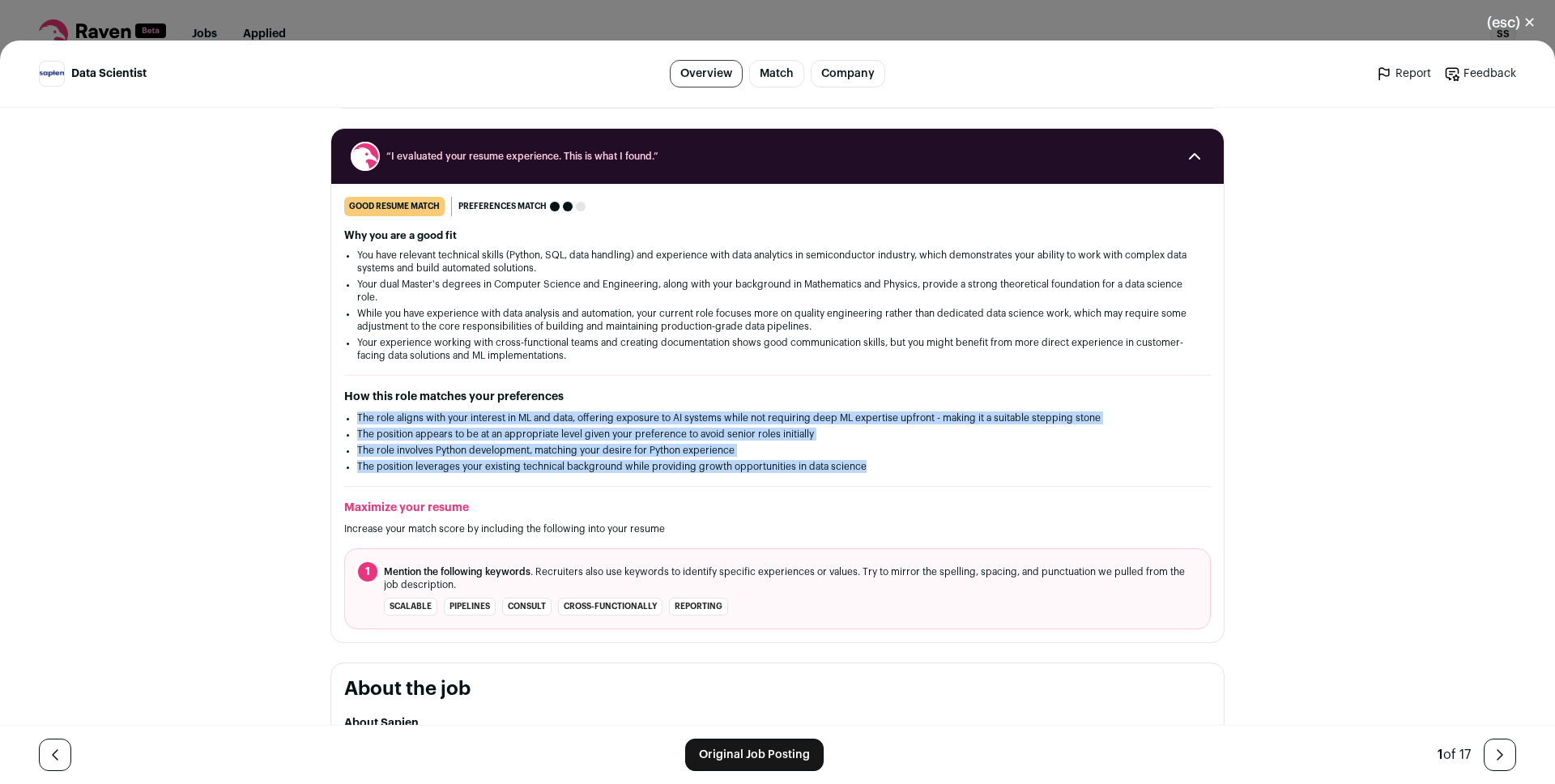
drag, startPoint x: 885, startPoint y: 468, endPoint x: 319, endPoint y: 419, distance: 568.1
copy ul "The role aligns with your interest in ML and data, offering exposure to AI syst…"
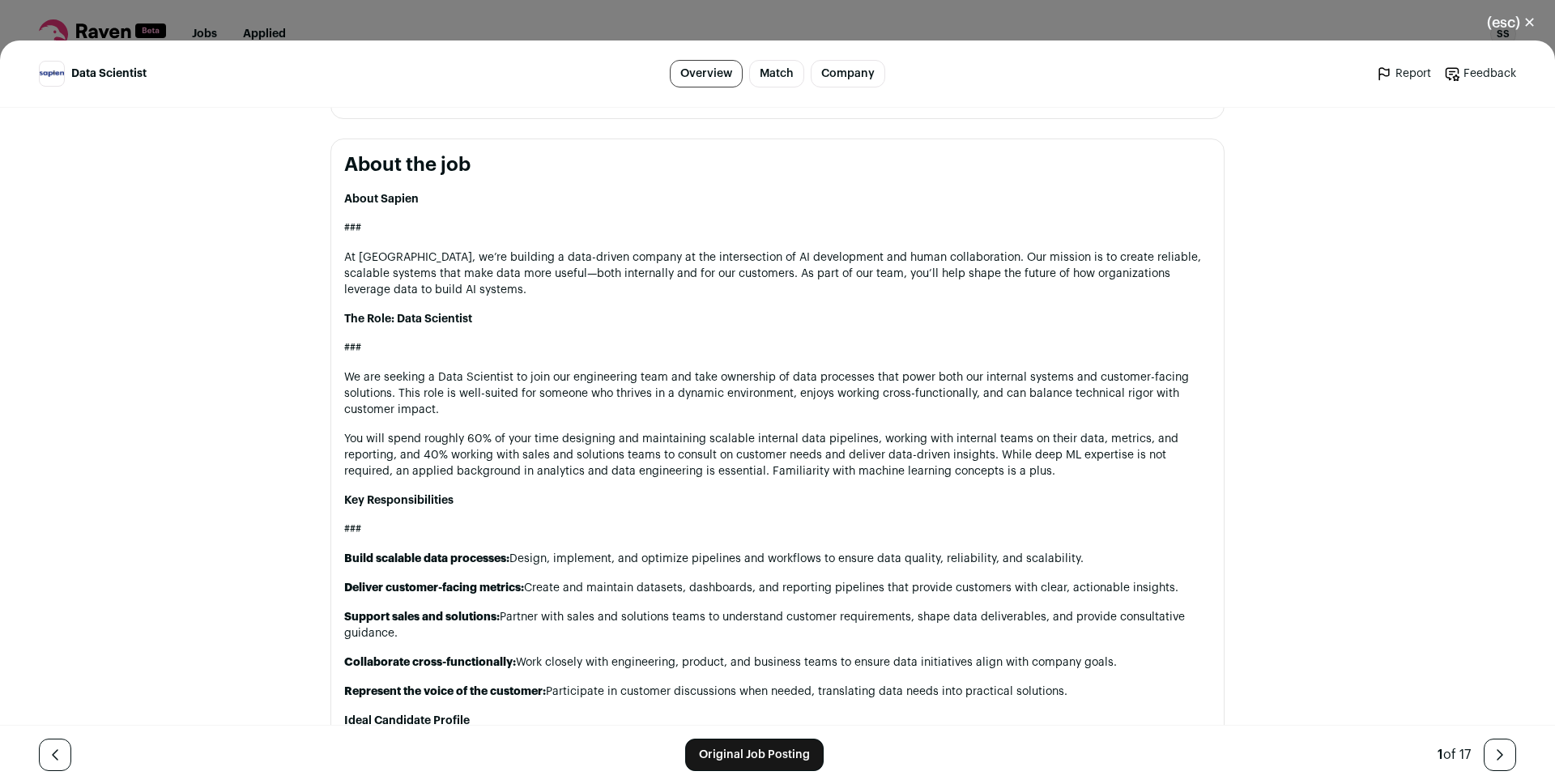
scroll to position [690, 0]
click at [633, 270] on p "At Sapien, we’re building a data-driven company at the intersection of AI devel…" at bounding box center [777, 272] width 866 height 49
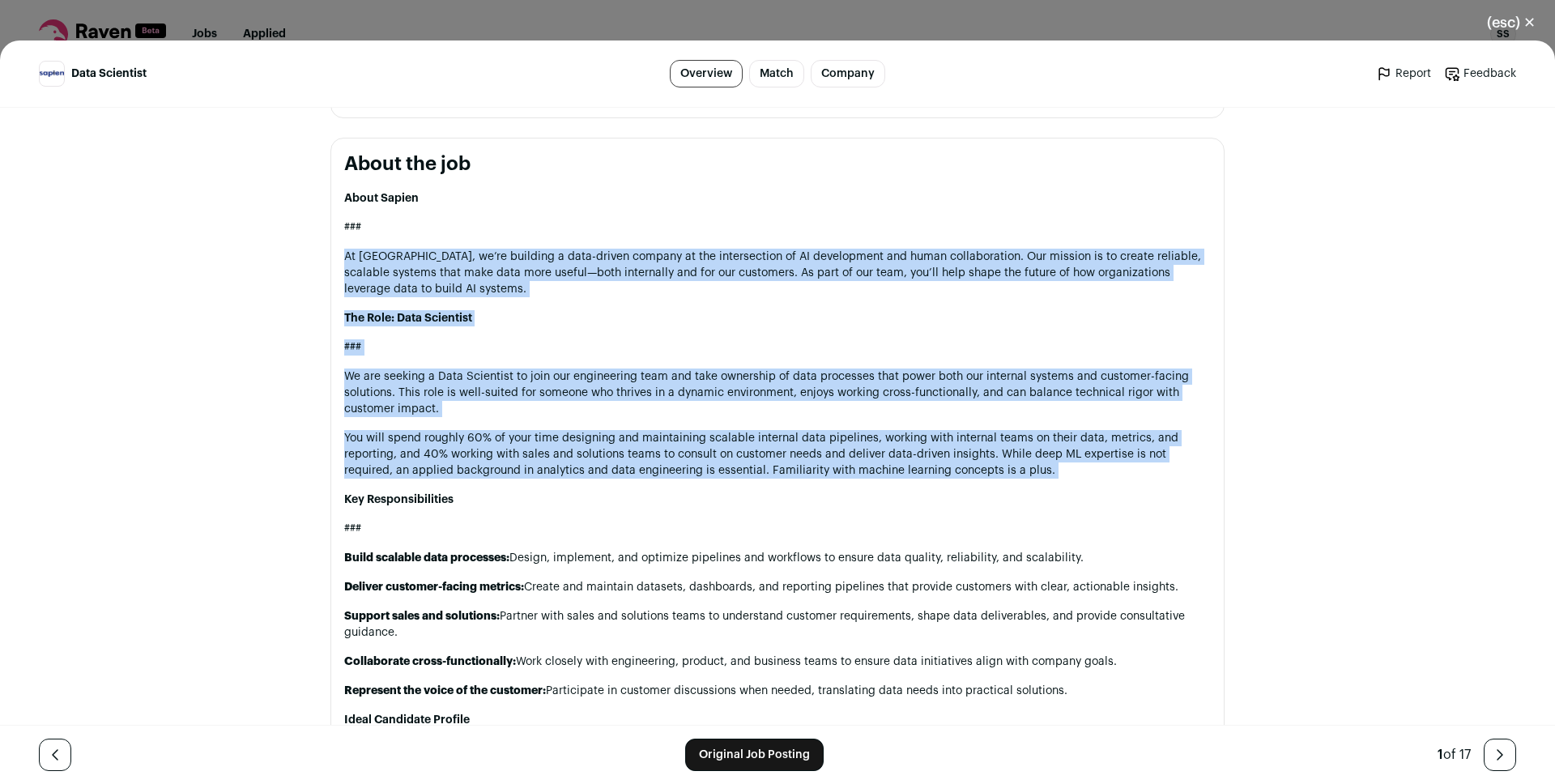
drag, startPoint x: 633, startPoint y: 270, endPoint x: 666, endPoint y: 456, distance: 188.9
click at [666, 456] on div "About Sapien ### At Sapien, we’re building a data-driven company at the interse…" at bounding box center [777, 606] width 866 height 832
click at [666, 456] on p "You will spend roughly 60% of your time designing and maintaining scalable inte…" at bounding box center [777, 454] width 866 height 49
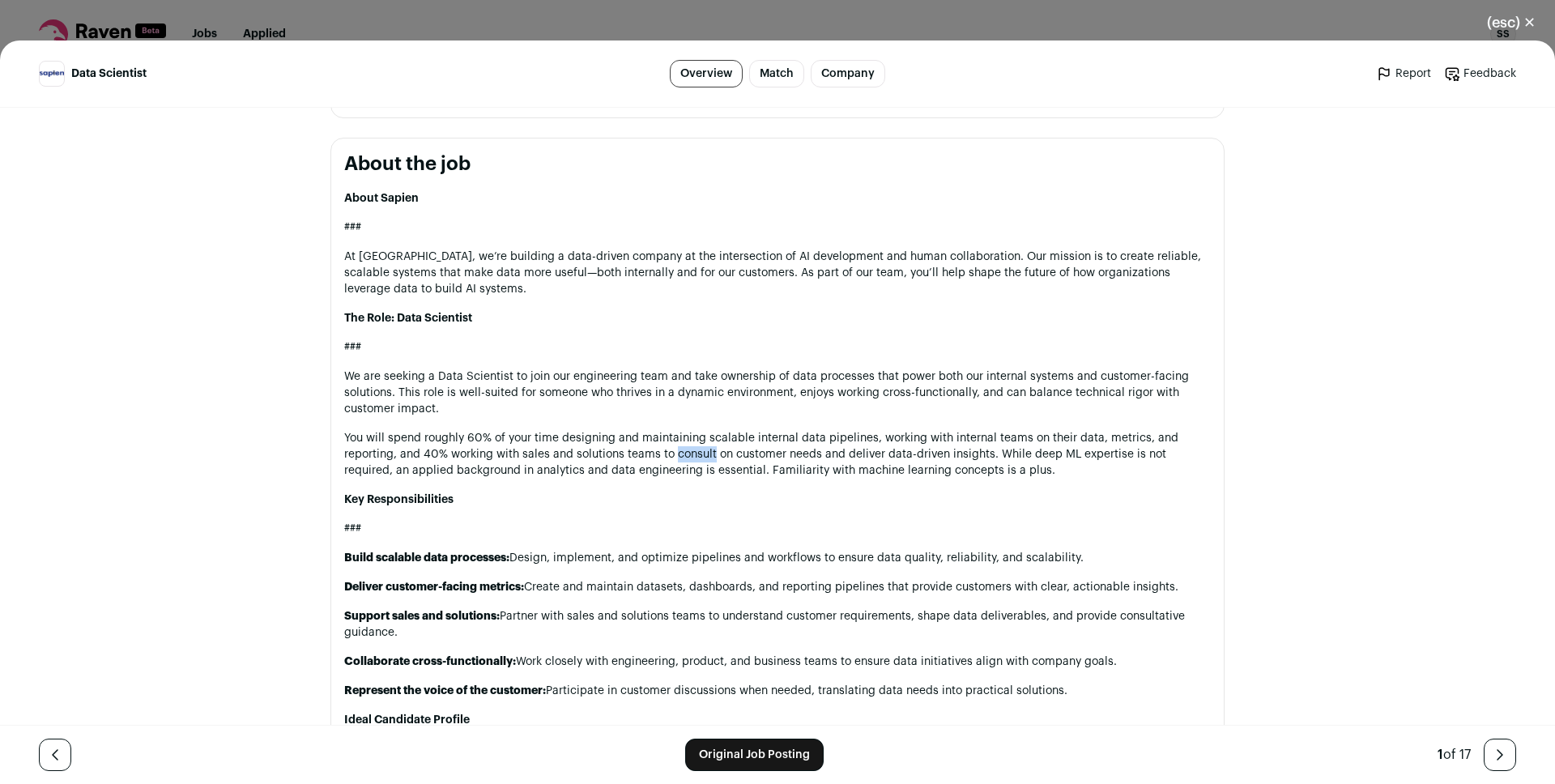
click at [666, 456] on p "You will spend roughly 60% of your time designing and maintaining scalable inte…" at bounding box center [777, 454] width 866 height 49
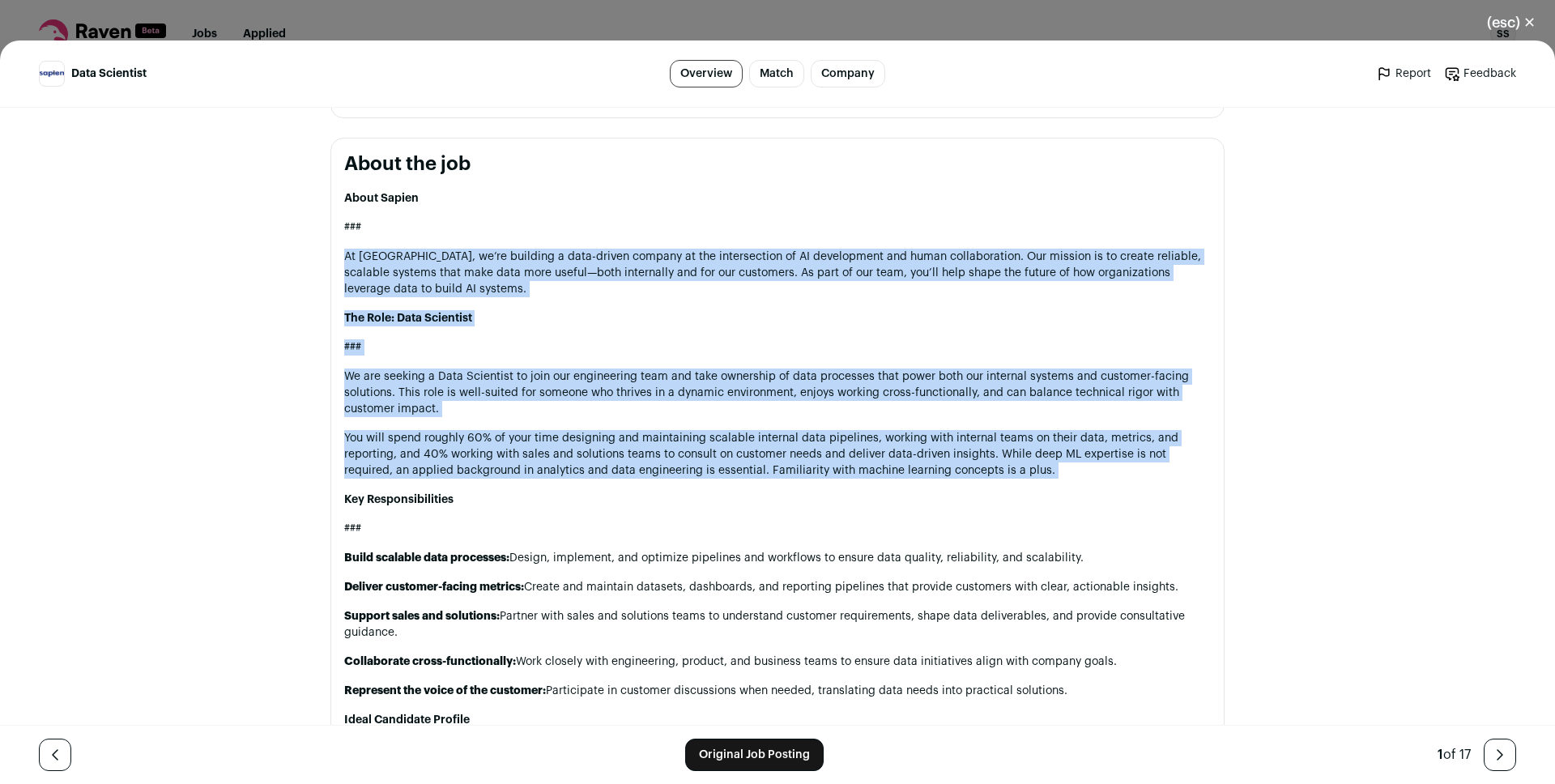
drag, startPoint x: 666, startPoint y: 456, endPoint x: 658, endPoint y: 287, distance: 169.2
click at [658, 287] on div "About Sapien ### At Sapien, we’re building a data-driven company at the interse…" at bounding box center [777, 606] width 866 height 832
click at [657, 287] on p "At Sapien, we’re building a data-driven company at the intersection of AI devel…" at bounding box center [777, 272] width 866 height 49
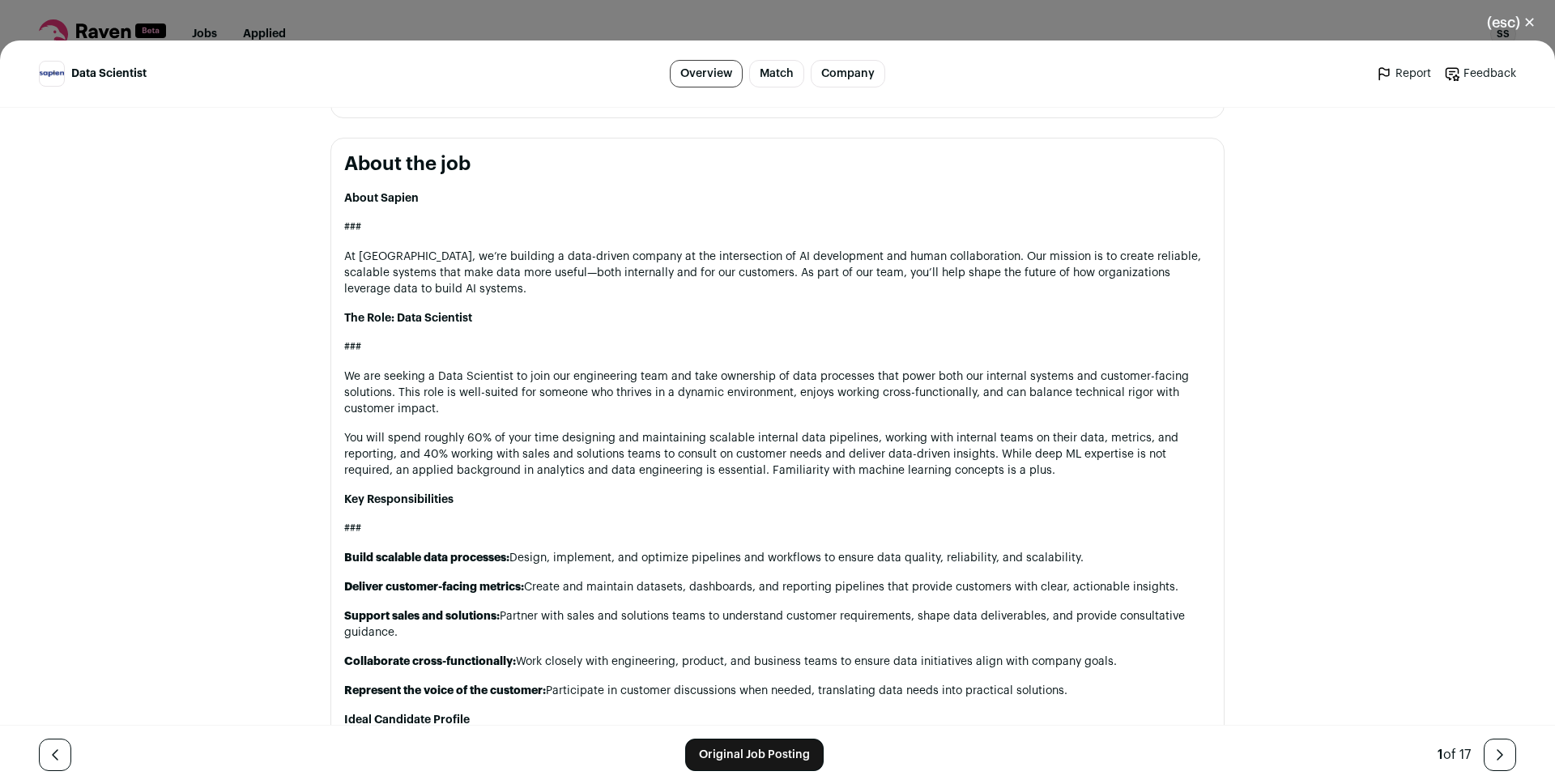
click at [434, 154] on h2 "About the job" at bounding box center [777, 164] width 866 height 26
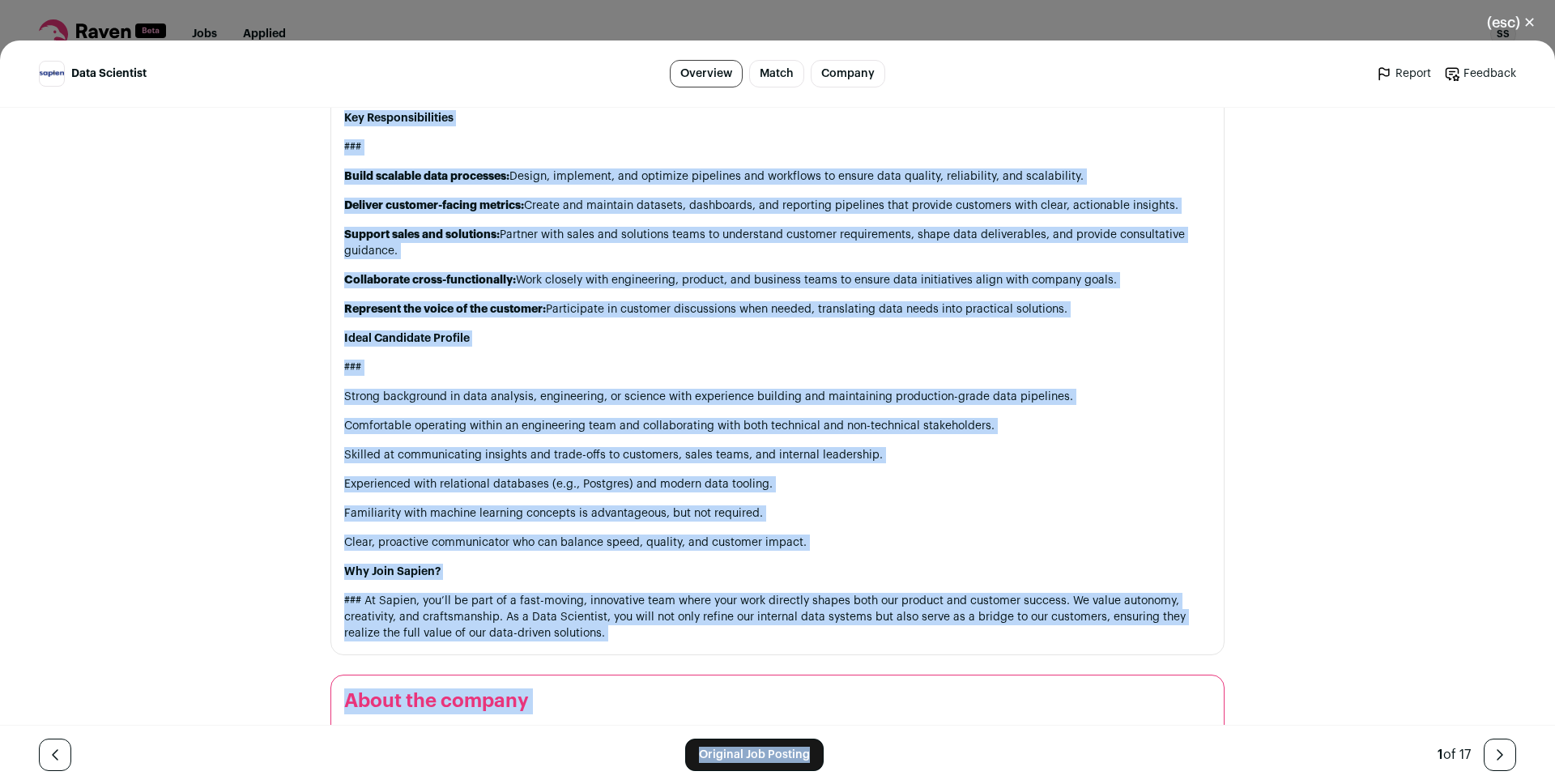
scroll to position [1506, 0]
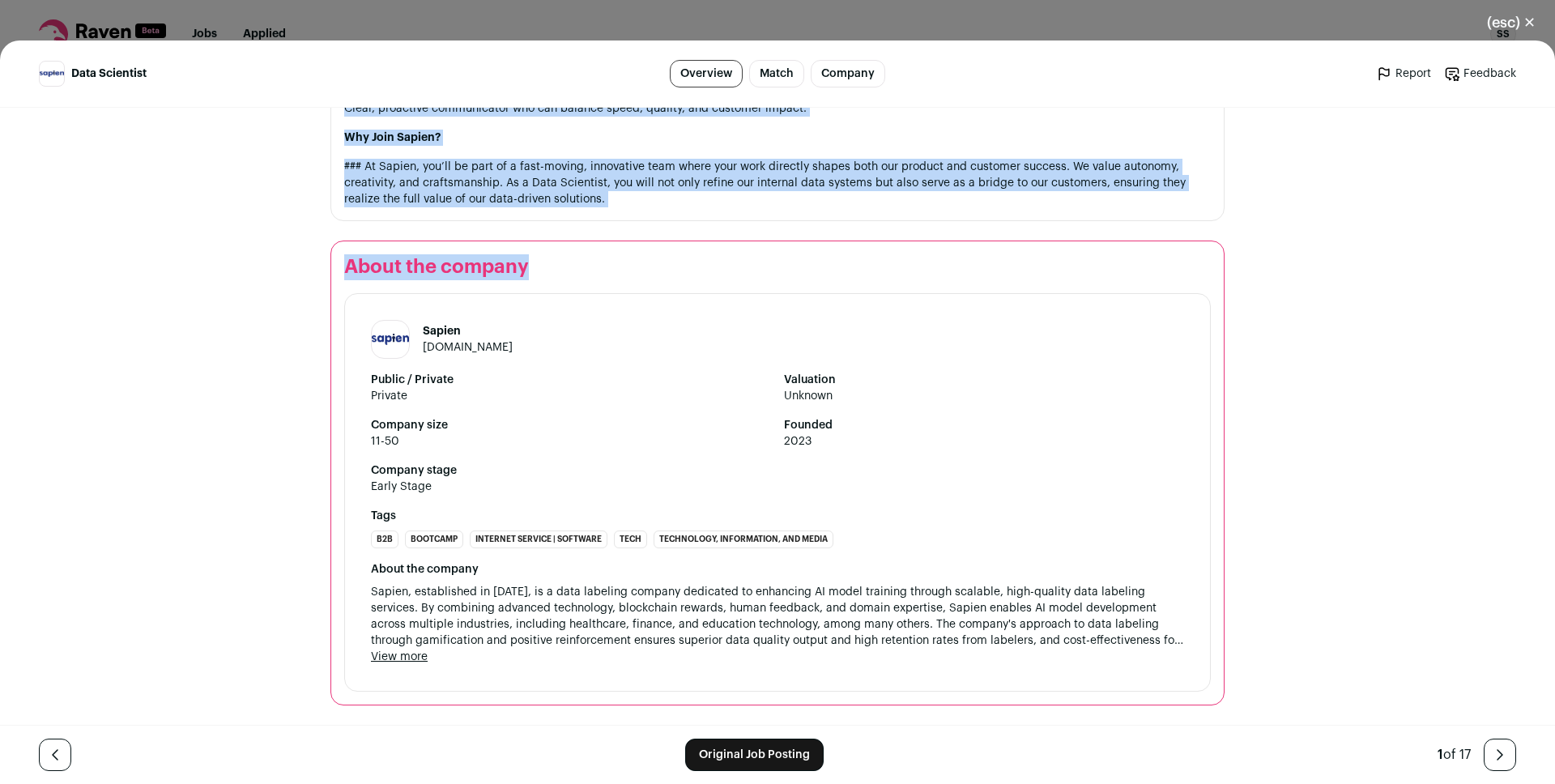
drag, startPoint x: 434, startPoint y: 154, endPoint x: 562, endPoint y: 284, distance: 182.4
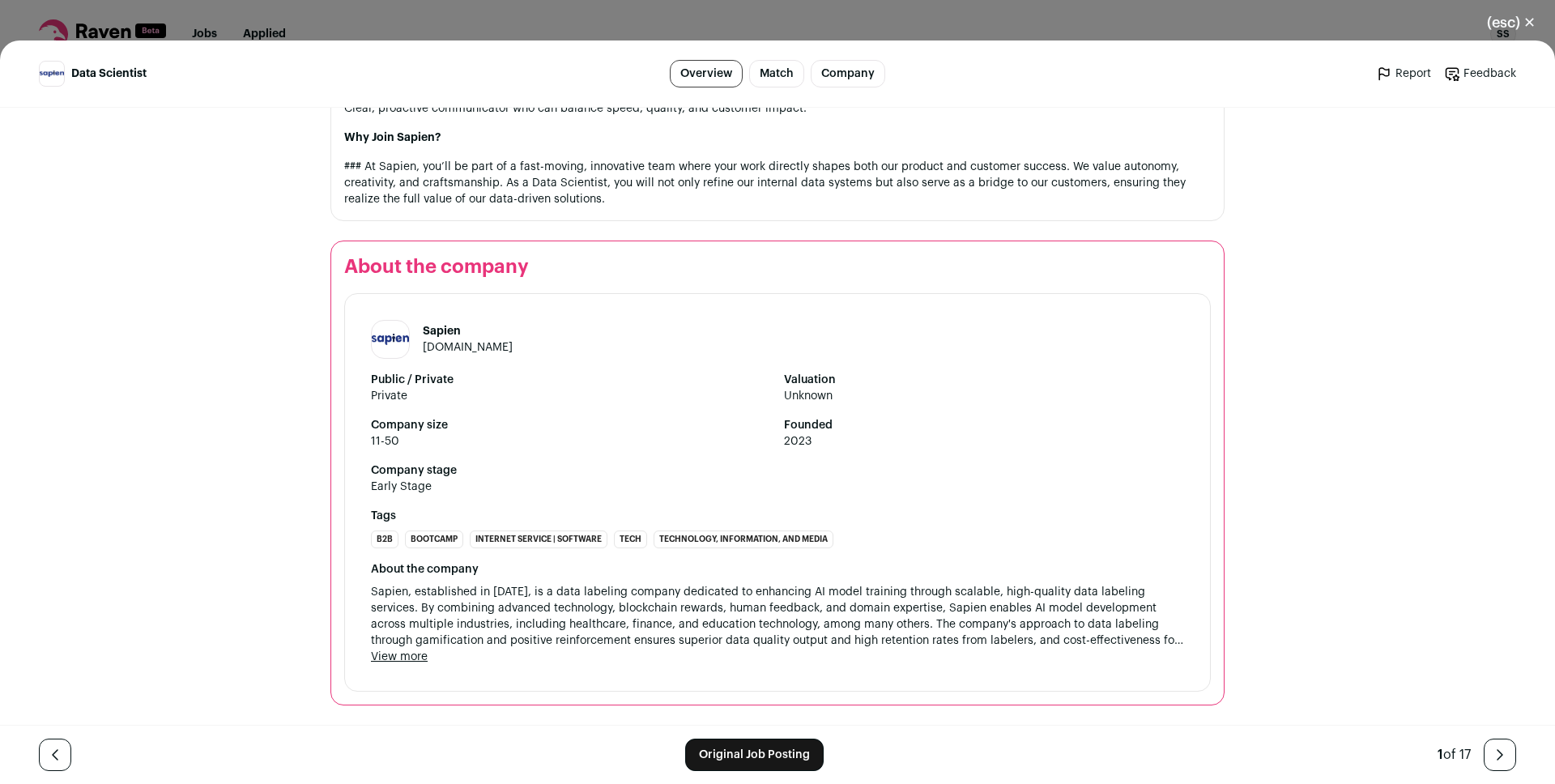
click at [601, 611] on span "Sapien, established in 2023, is a data labeling company dedicated to enhancing …" at bounding box center [778, 616] width 813 height 65
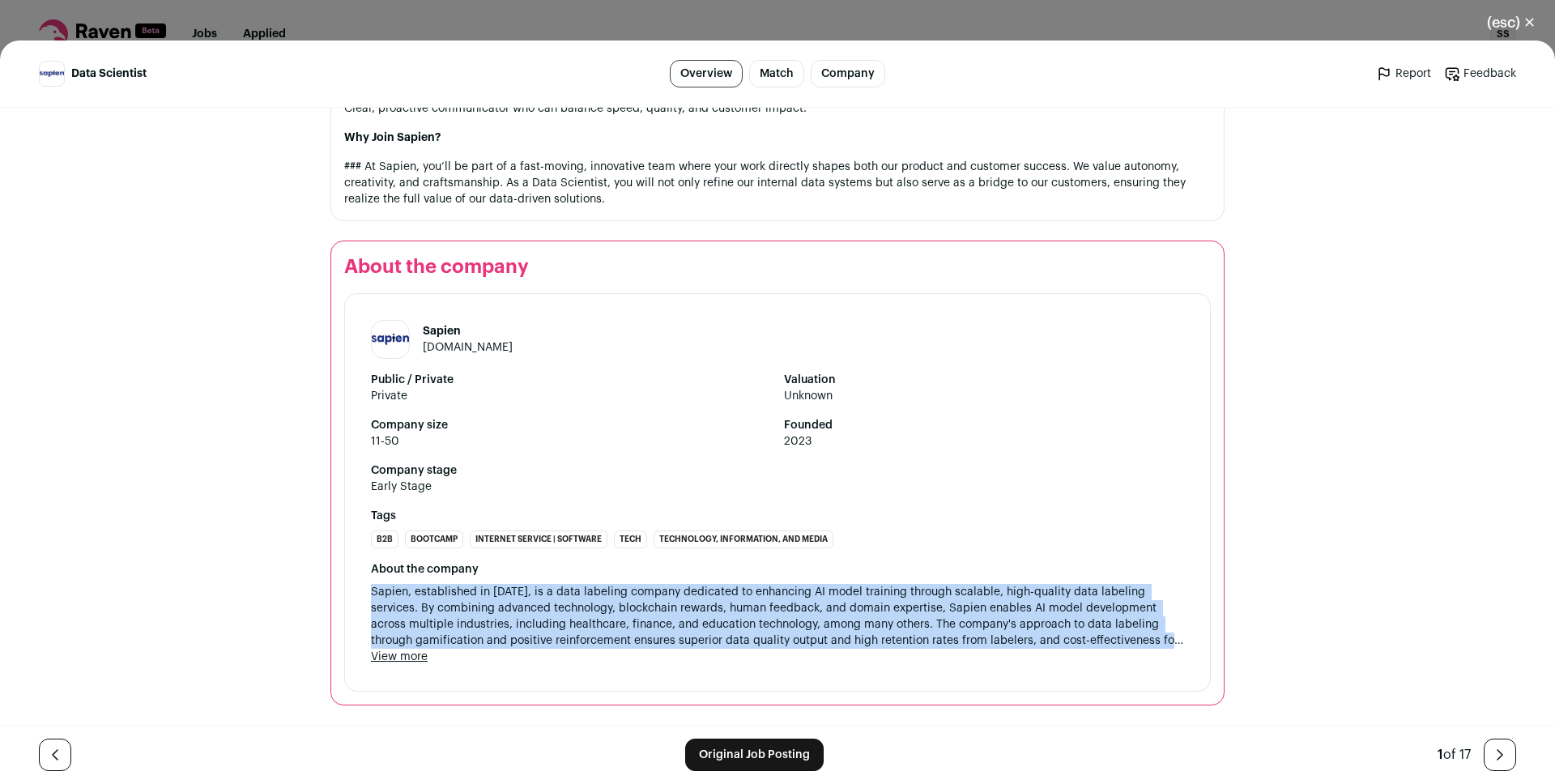
click at [601, 611] on span "Sapien, established in 2023, is a data labeling company dedicated to enhancing …" at bounding box center [778, 616] width 813 height 65
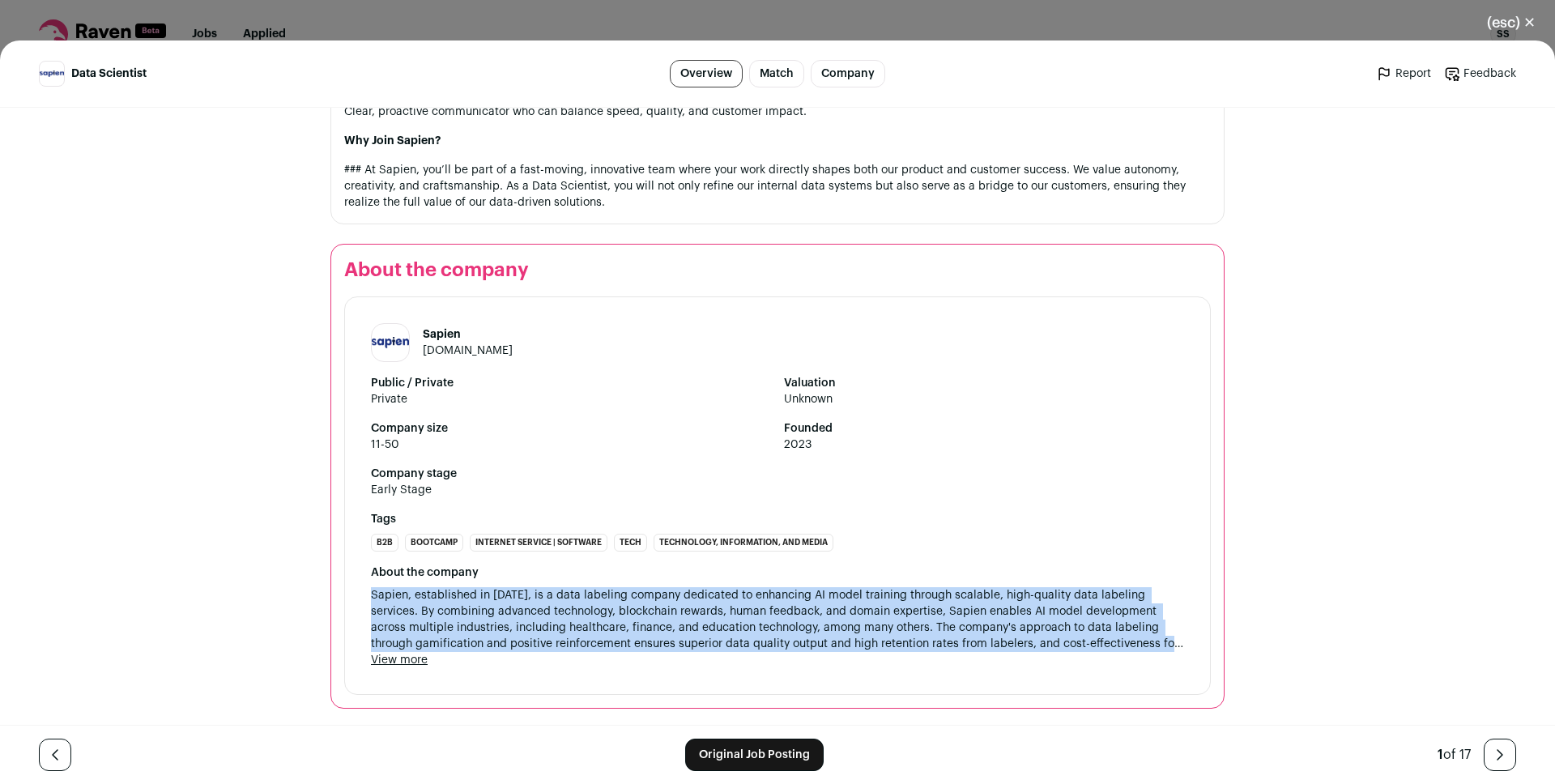
click at [400, 662] on button "View more" at bounding box center [399, 659] width 56 height 16
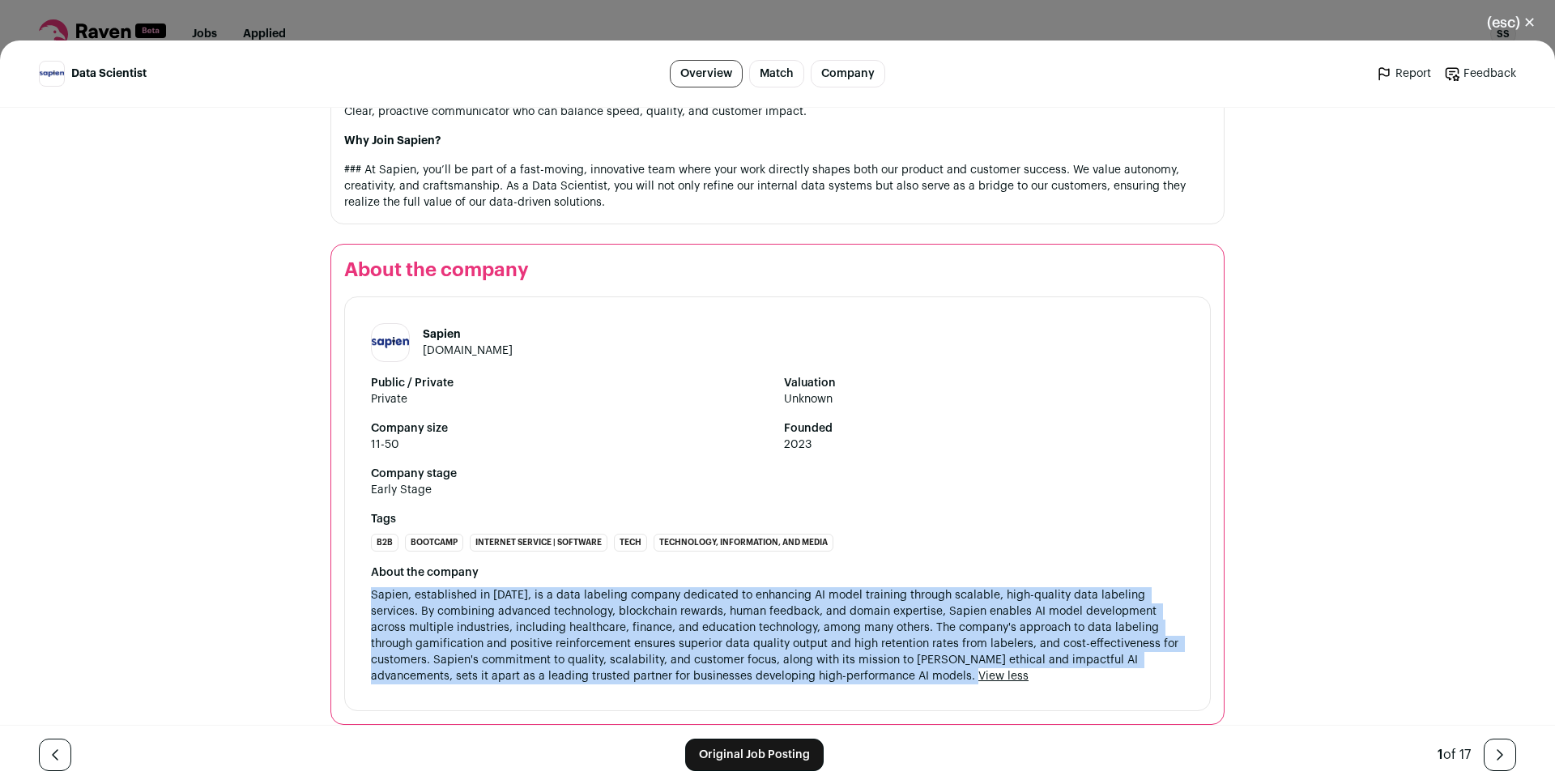
scroll to position [1506, 0]
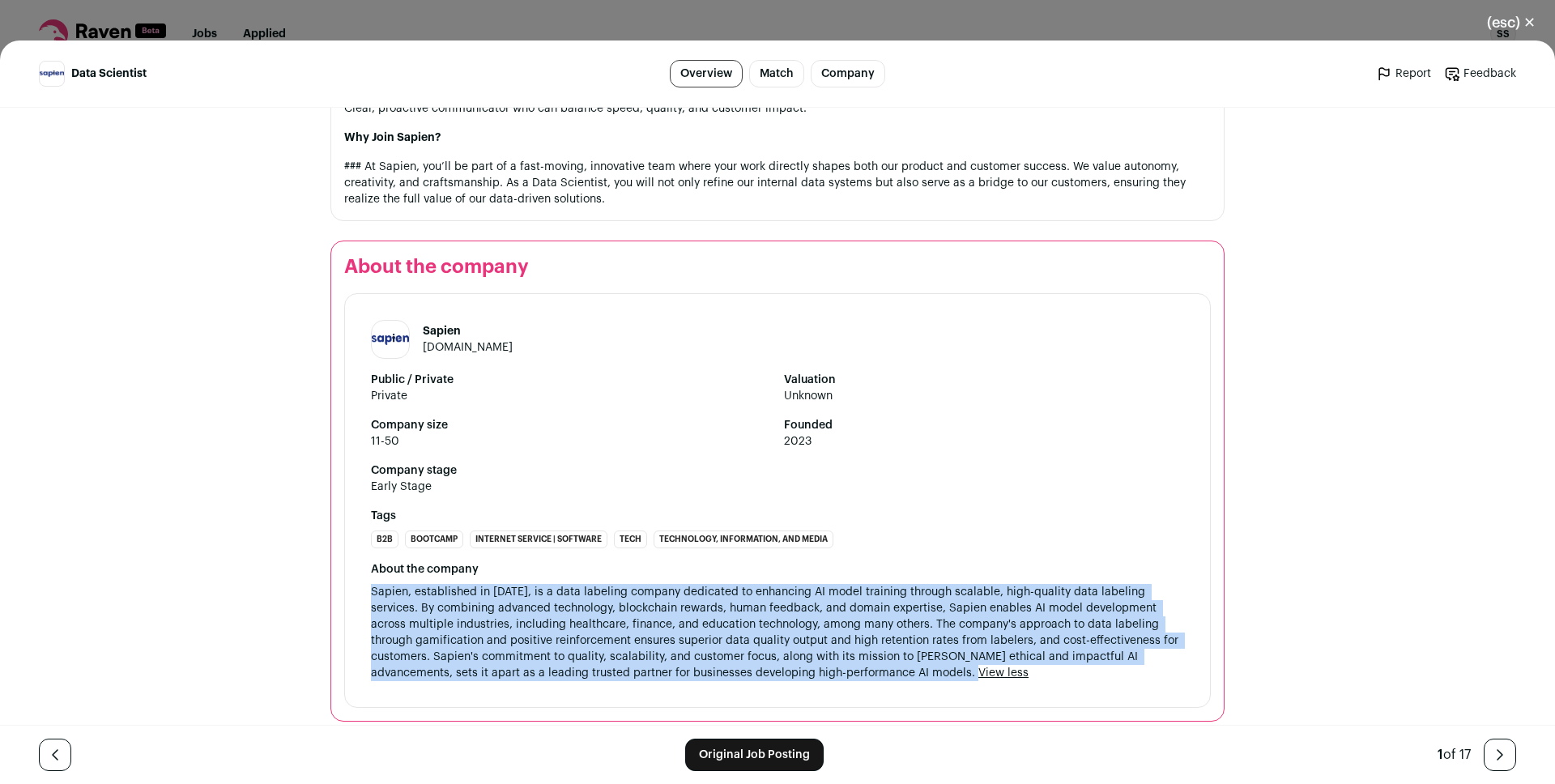
click at [498, 613] on div "About the company Sapien, established in 2023, is a data labeling company dedic…" at bounding box center [778, 621] width 813 height 119
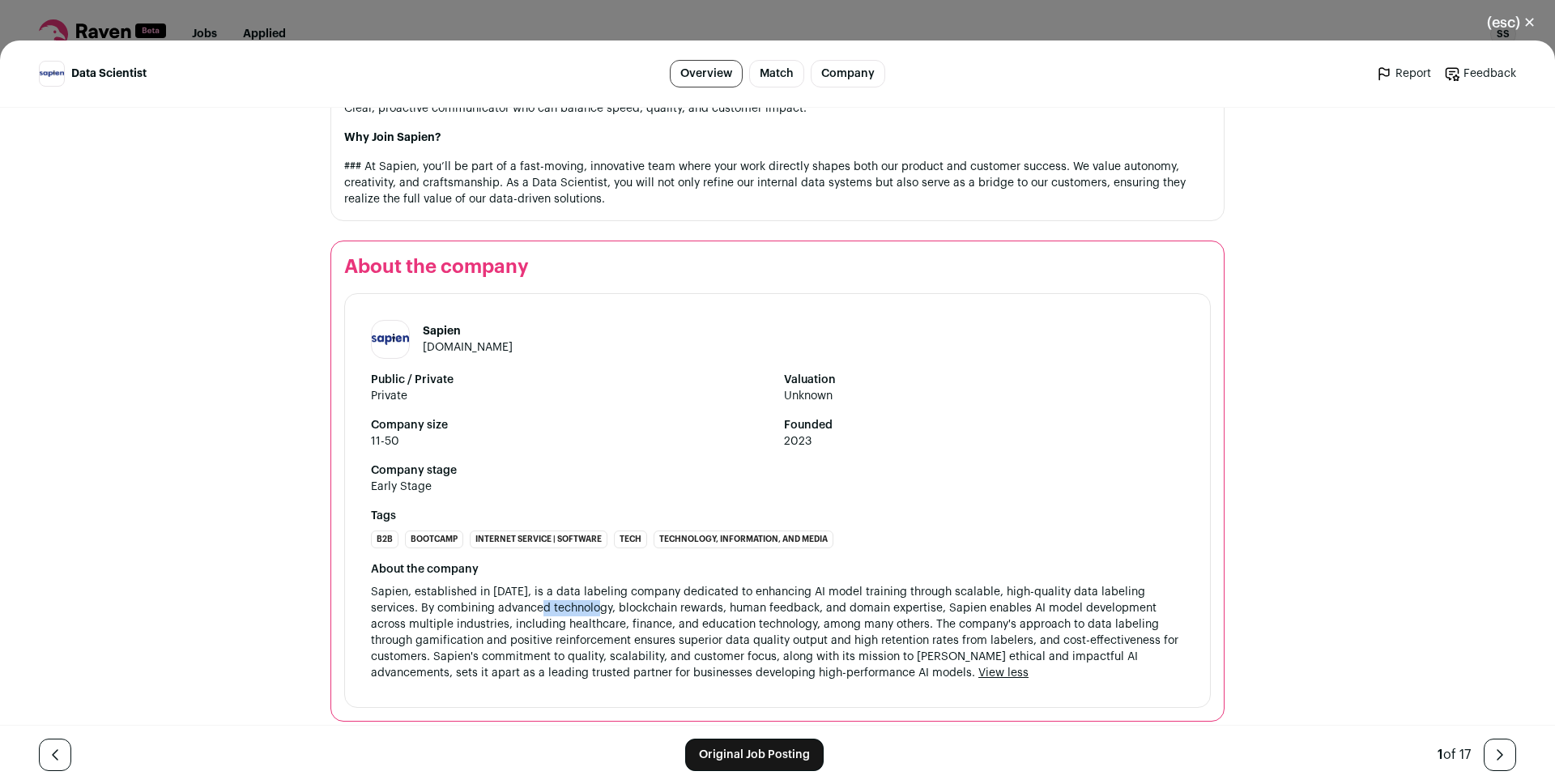
click at [498, 613] on div "About the company Sapien, established in 2023, is a data labeling company dedic…" at bounding box center [778, 621] width 813 height 119
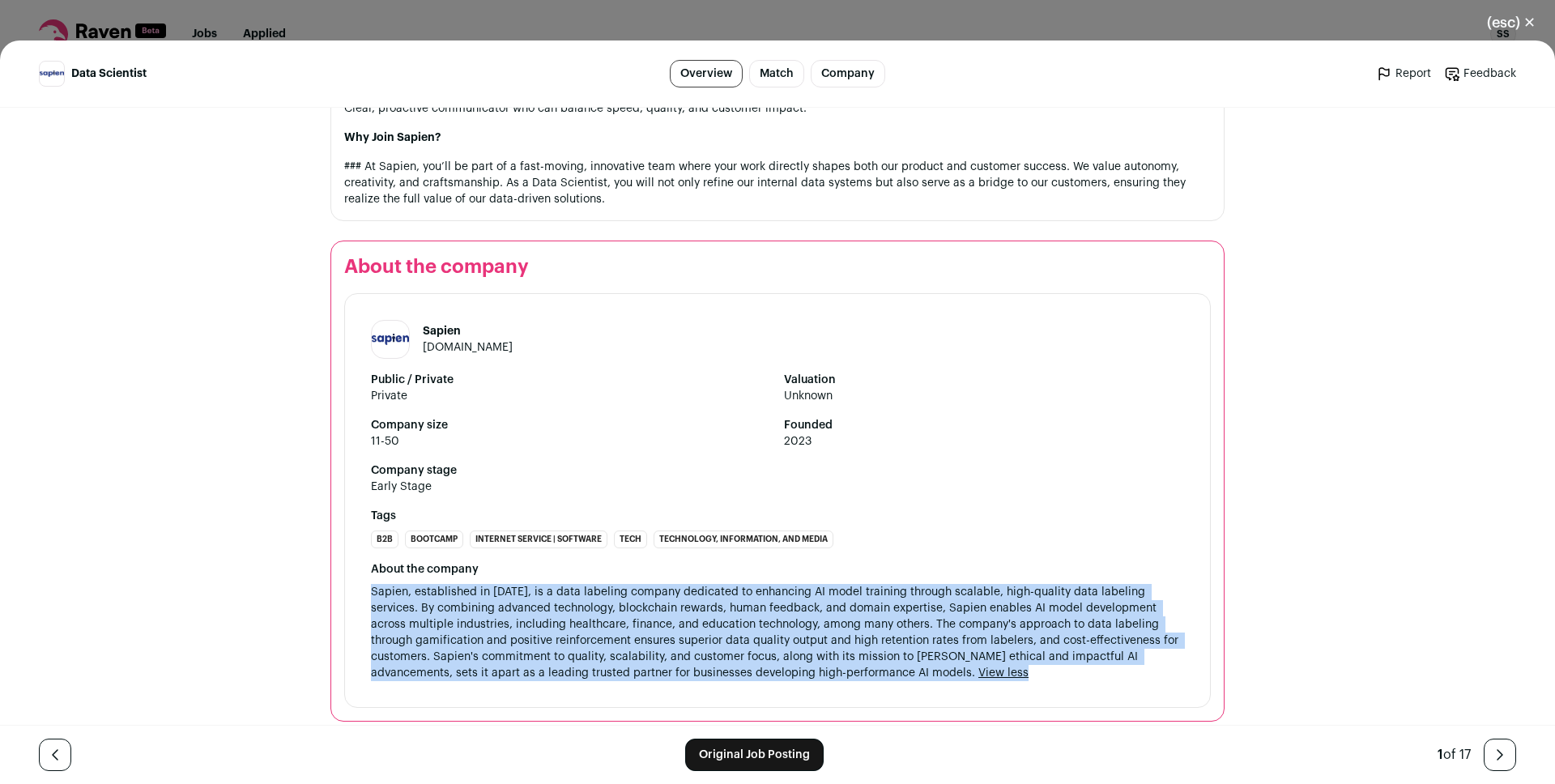
click at [498, 613] on div "About the company Sapien, established in 2023, is a data labeling company dedic…" at bounding box center [778, 621] width 813 height 119
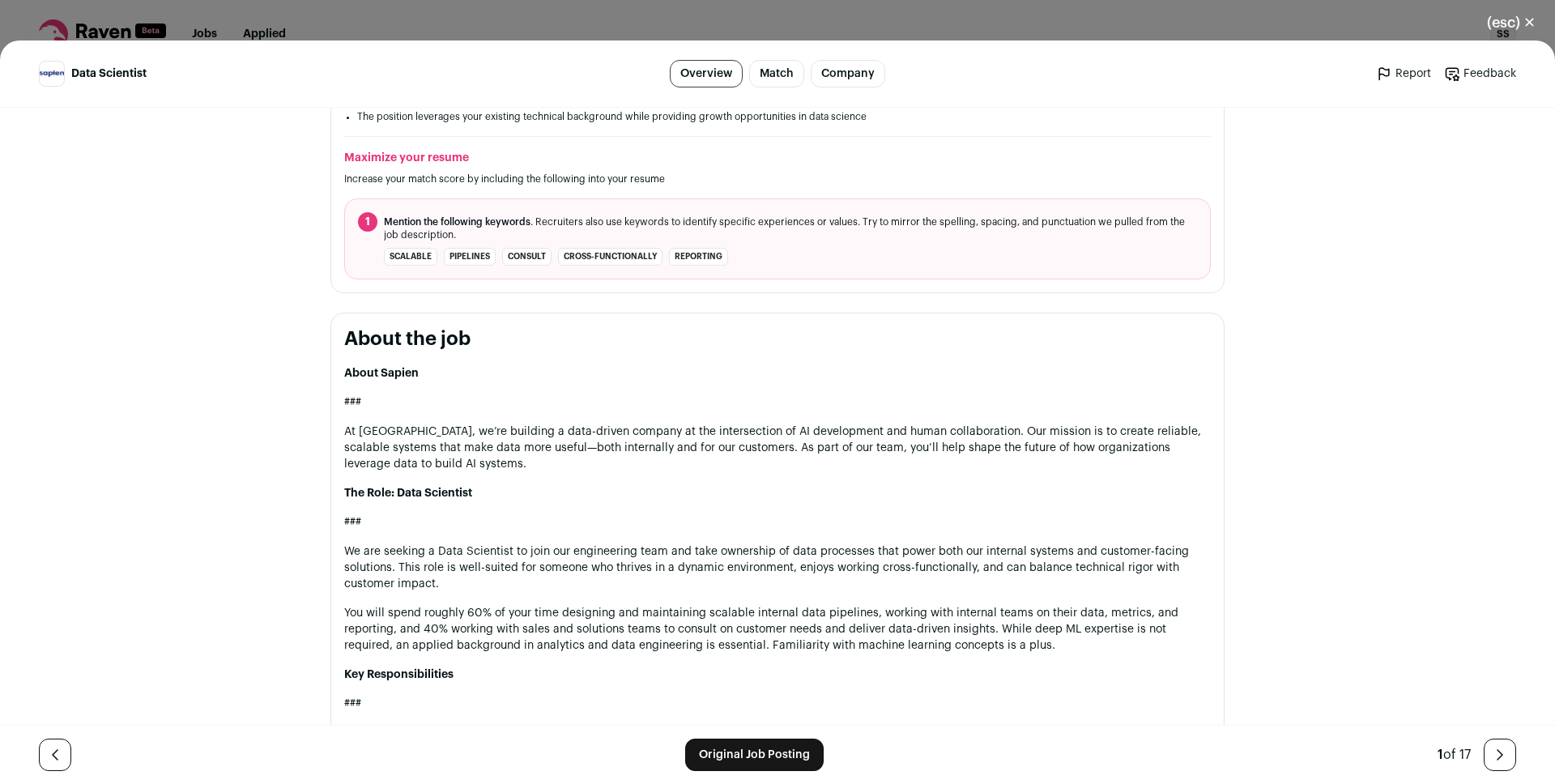
scroll to position [511, 0]
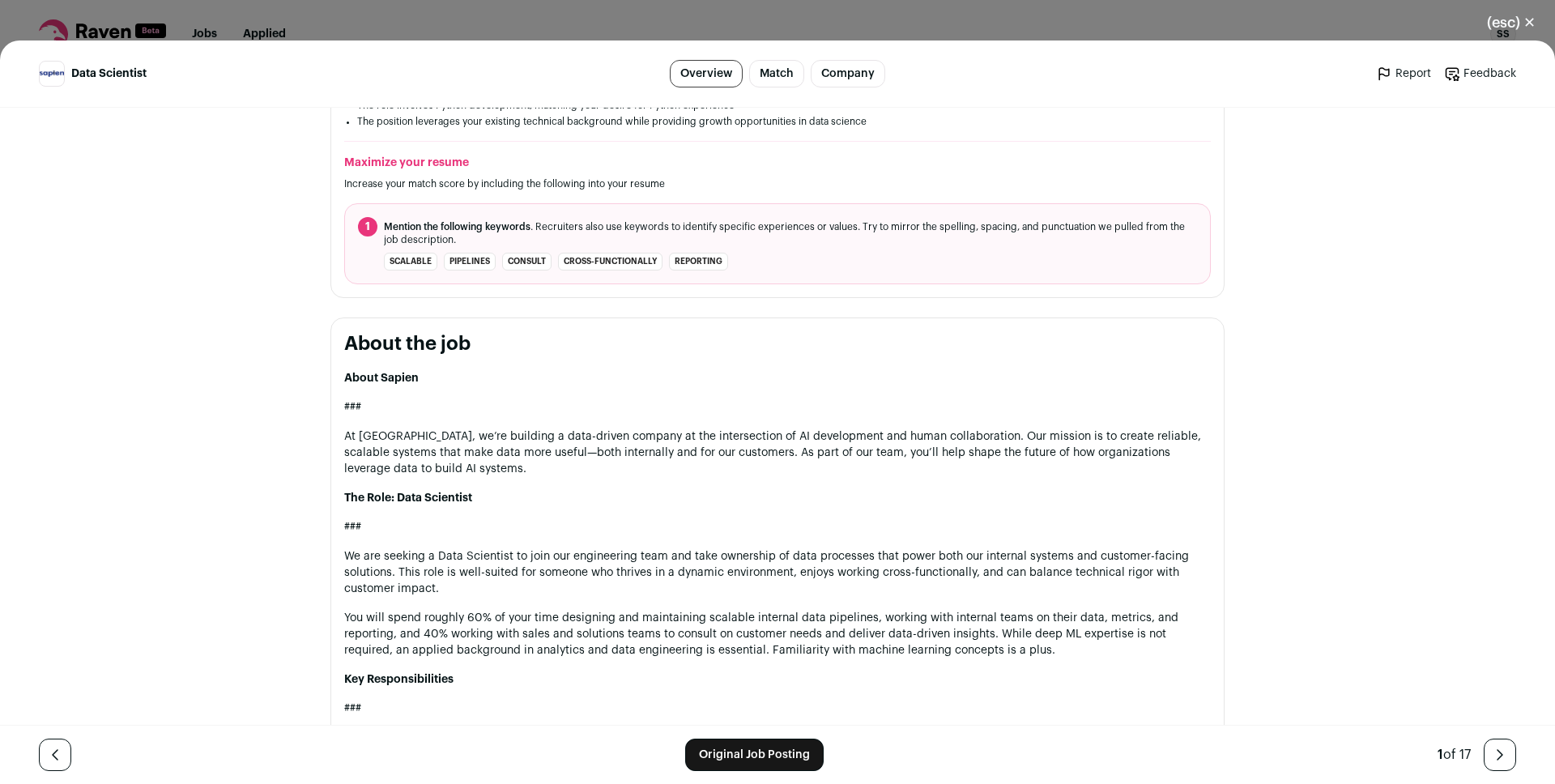
click at [416, 340] on h2 "About the job" at bounding box center [777, 344] width 866 height 26
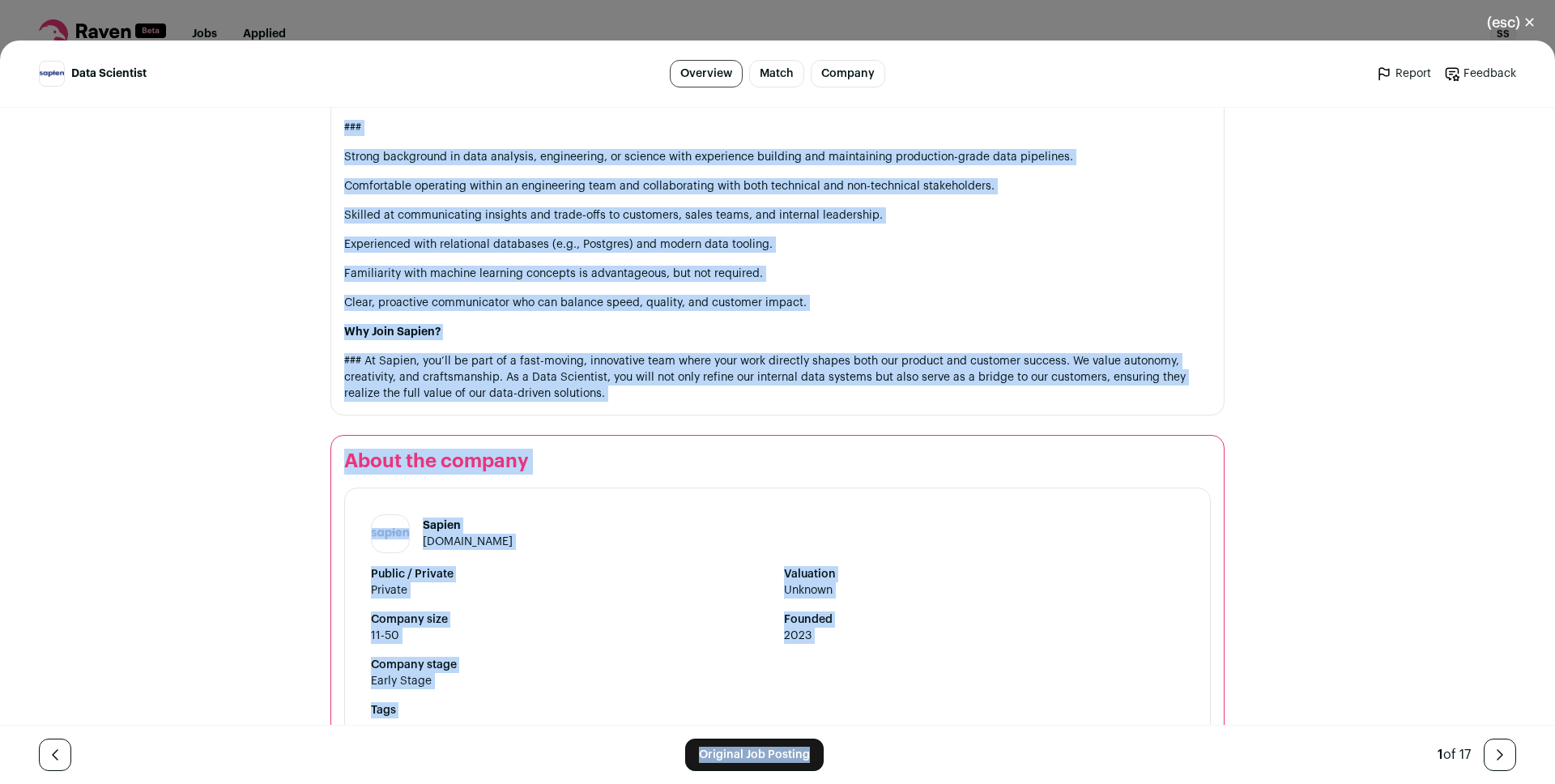
scroll to position [1422, 0]
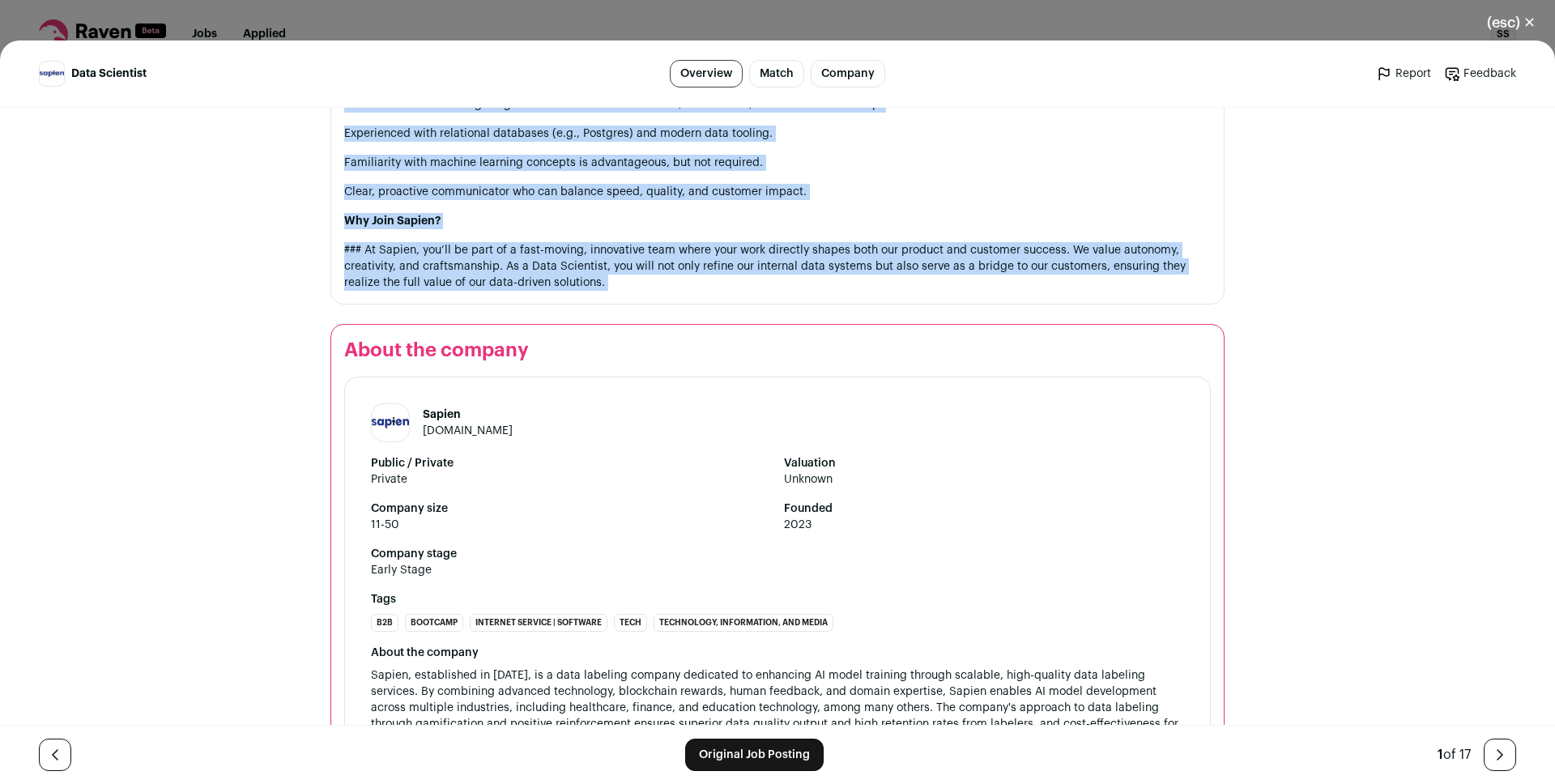
drag, startPoint x: 416, startPoint y: 340, endPoint x: 592, endPoint y: 272, distance: 188.7
copy div "About the job About Sapien ### At Sapien, we’re building a data-driven company …"
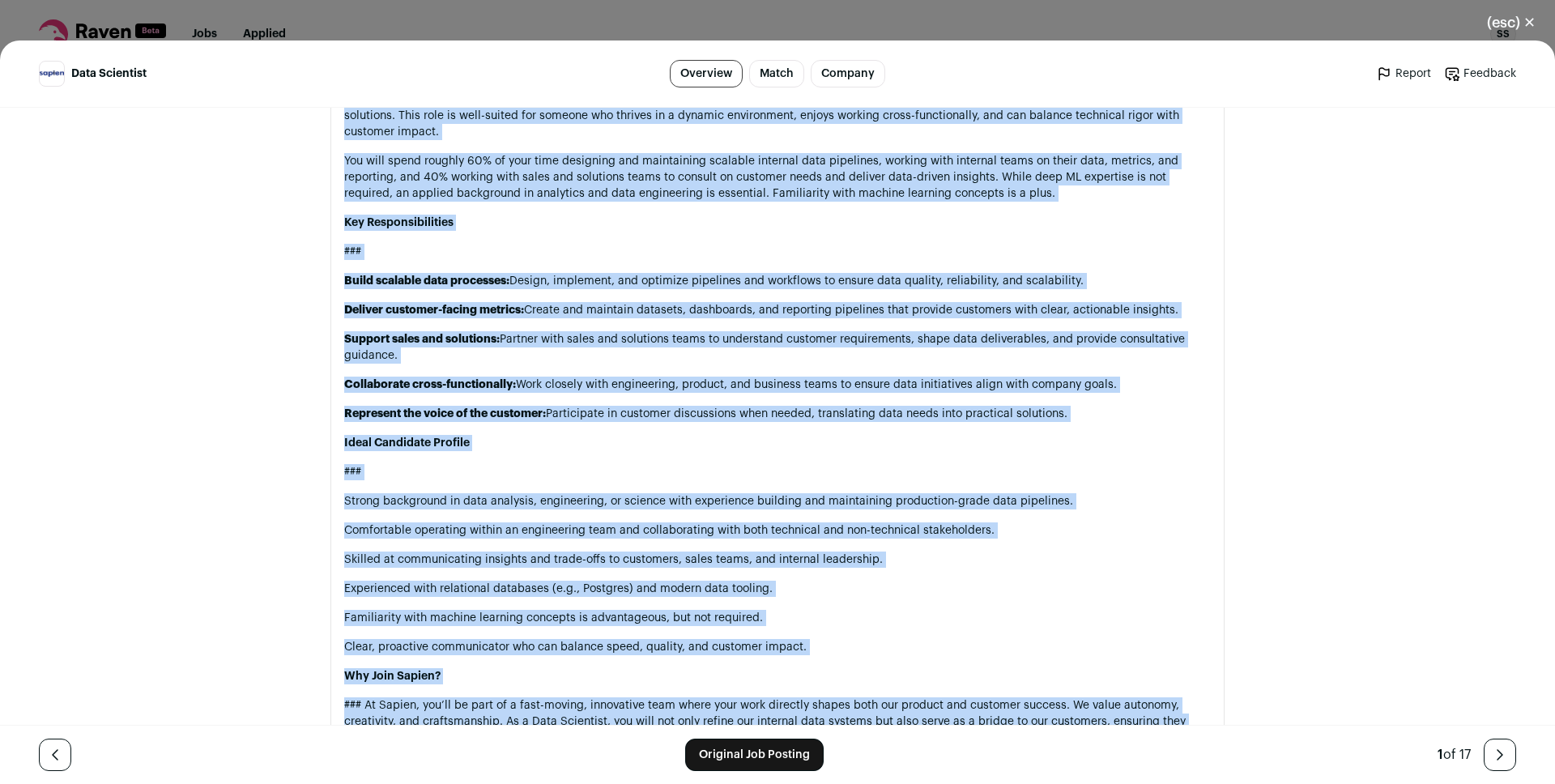
scroll to position [978, 0]
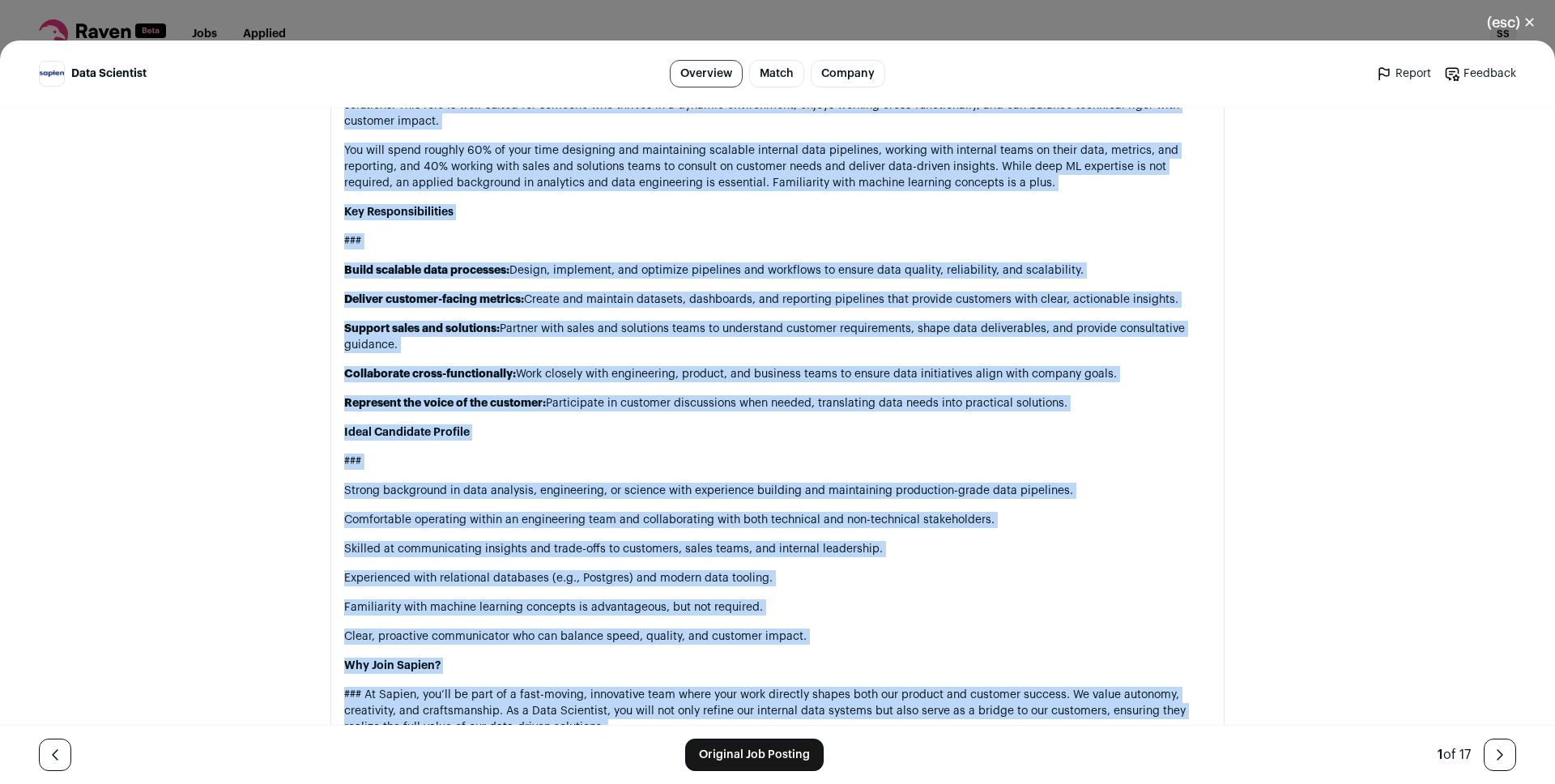
copy div "About the job About Sapien ### At Sapien, we’re building a data-driven company …"
